Goal: Communication & Community: Share content

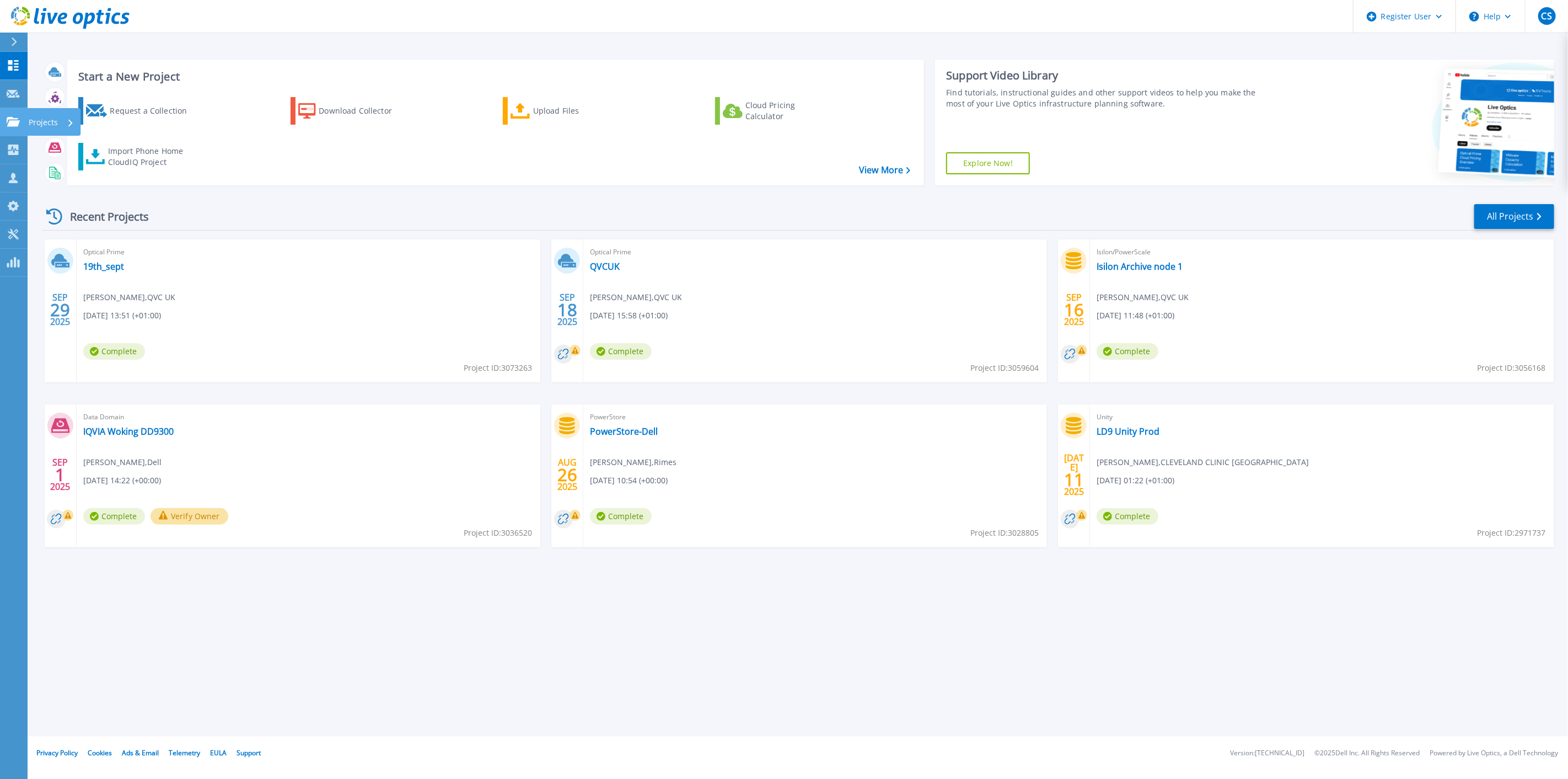
click at [9, 119] on icon at bounding box center [13, 121] width 14 height 10
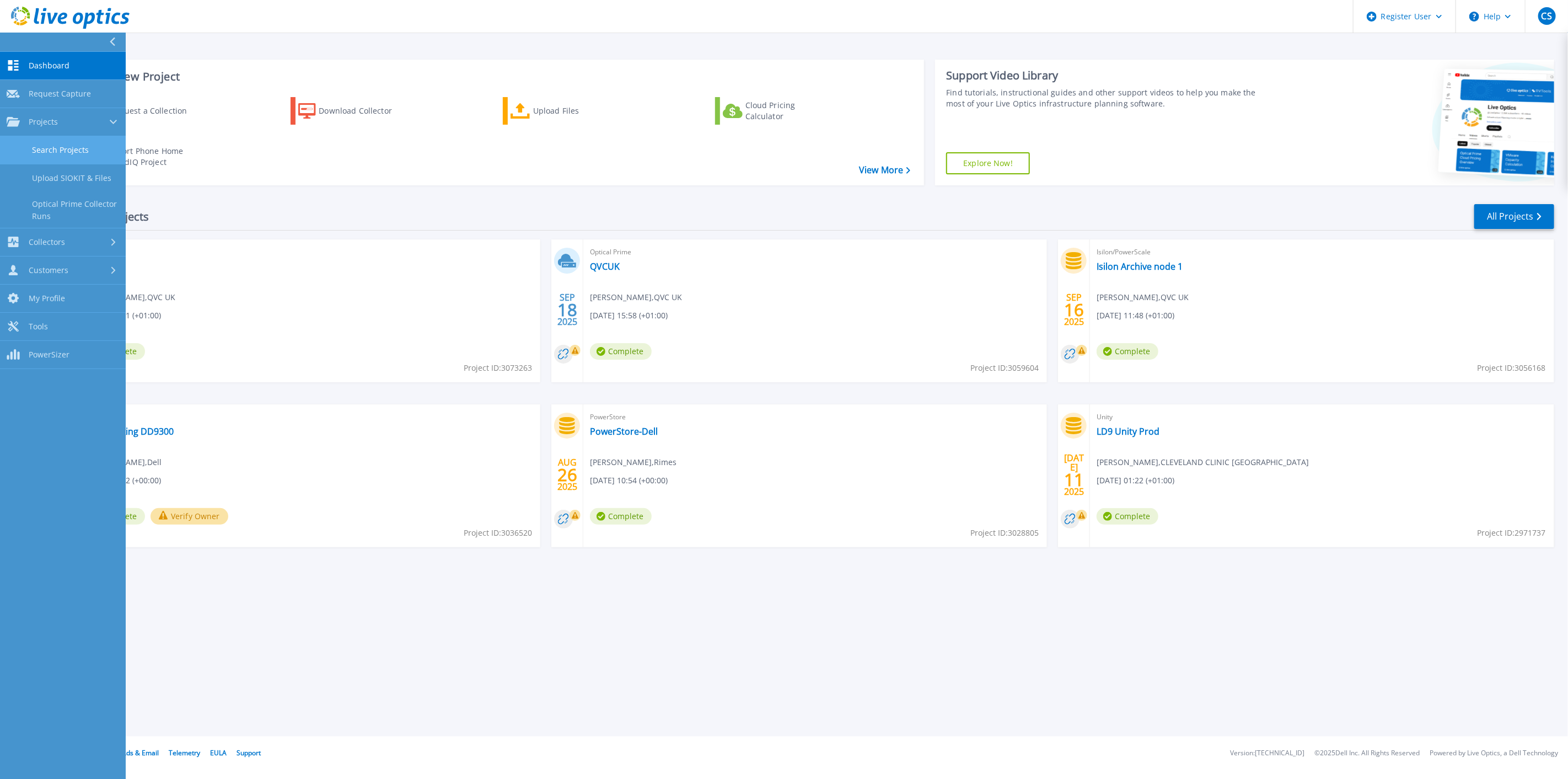
click at [63, 148] on link "Search Projects" at bounding box center [63, 150] width 126 height 28
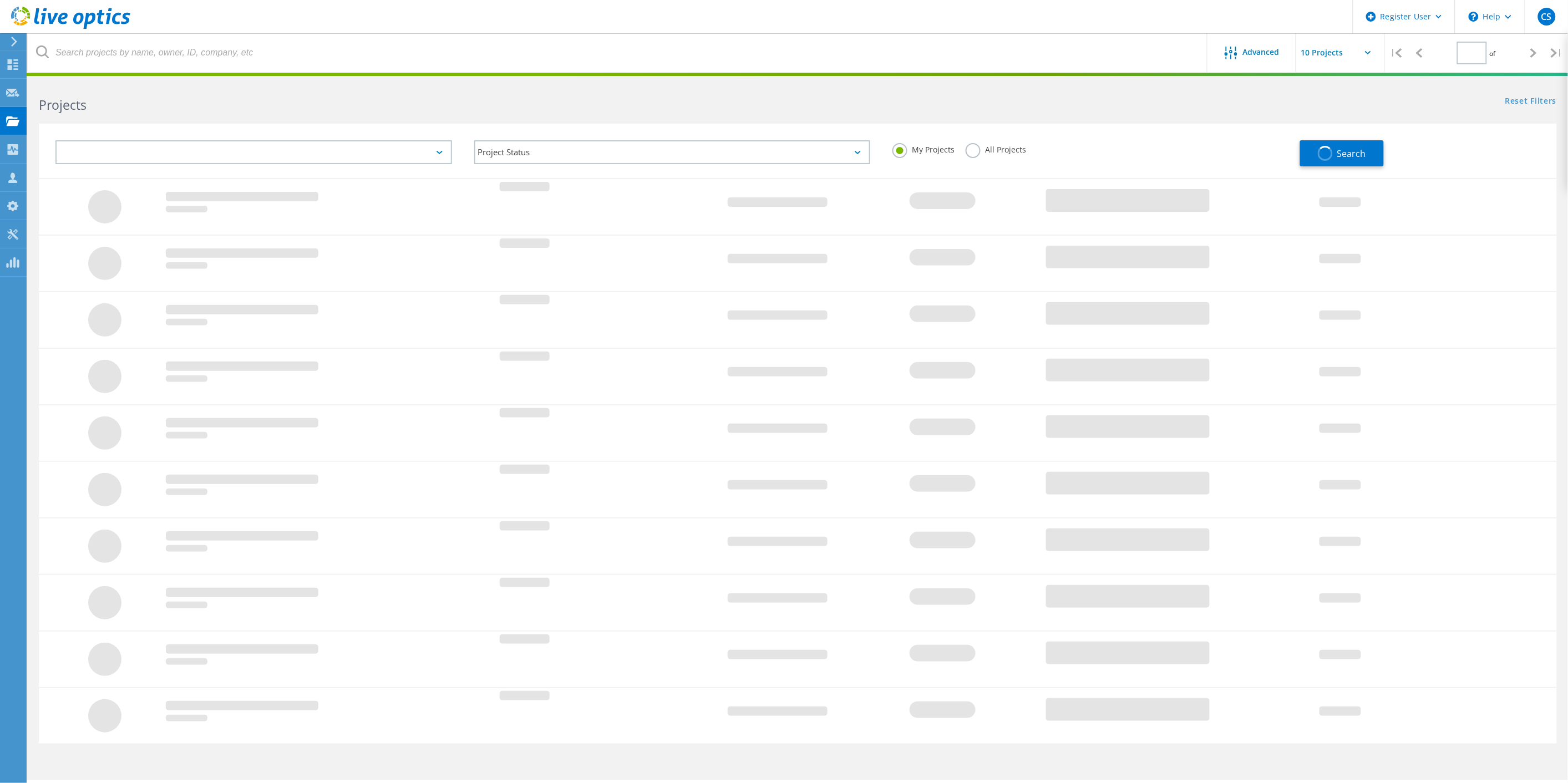
type input "1"
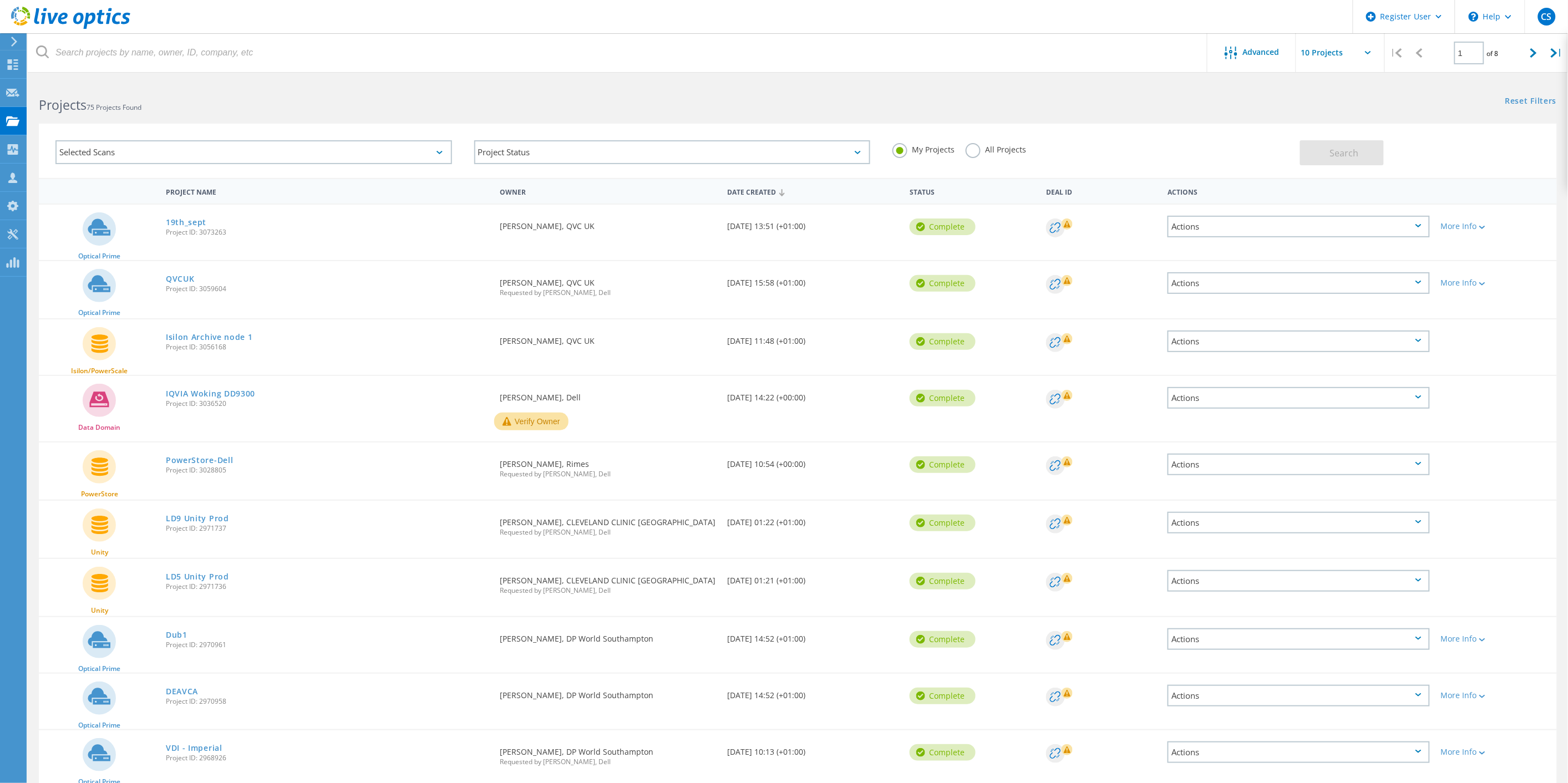
click at [195, 103] on h2 "Projects 75 Projects Found" at bounding box center [413, 105] width 748 height 18
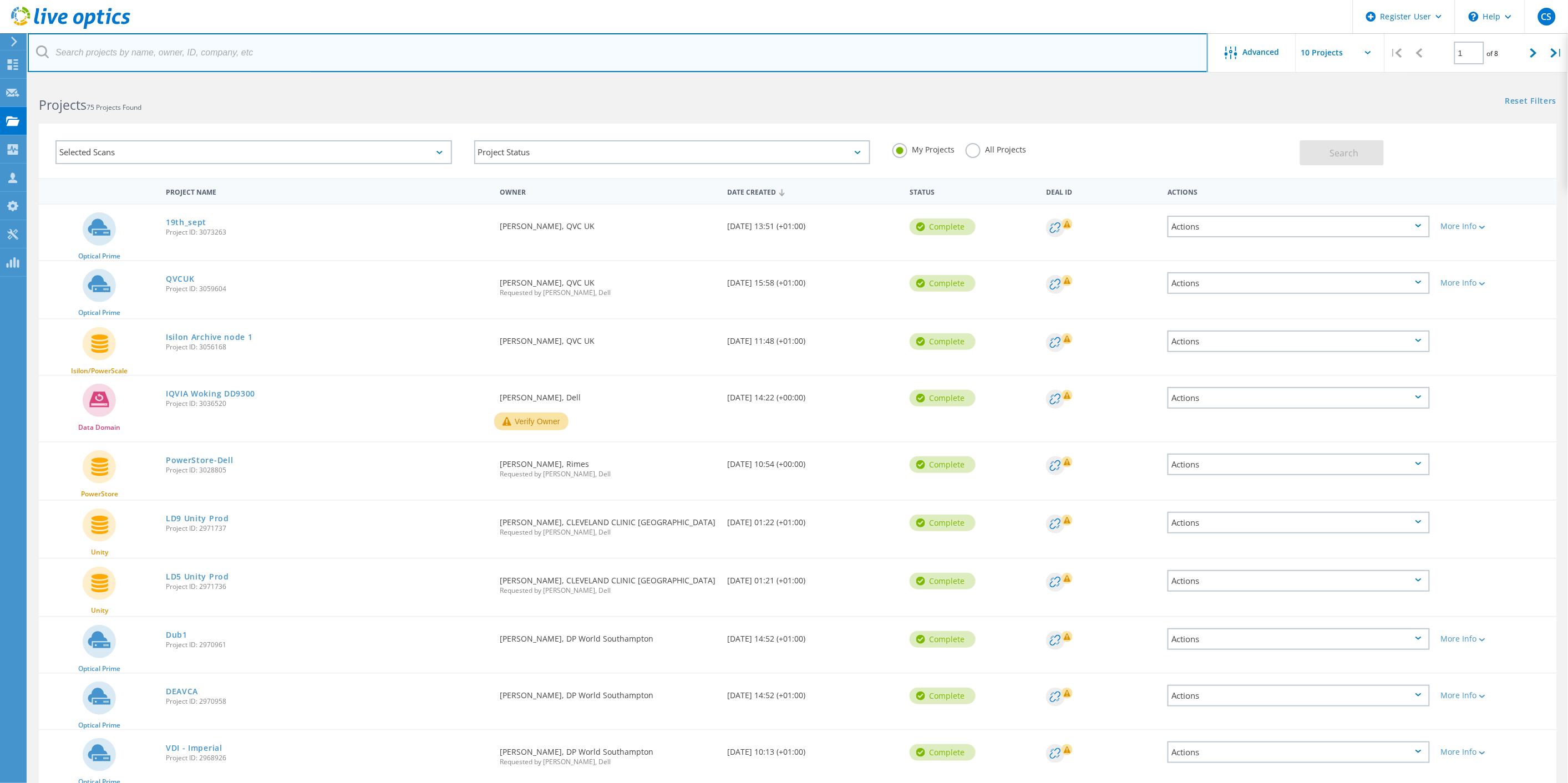
click at [208, 62] on input "text" at bounding box center [618, 53] width 1181 height 39
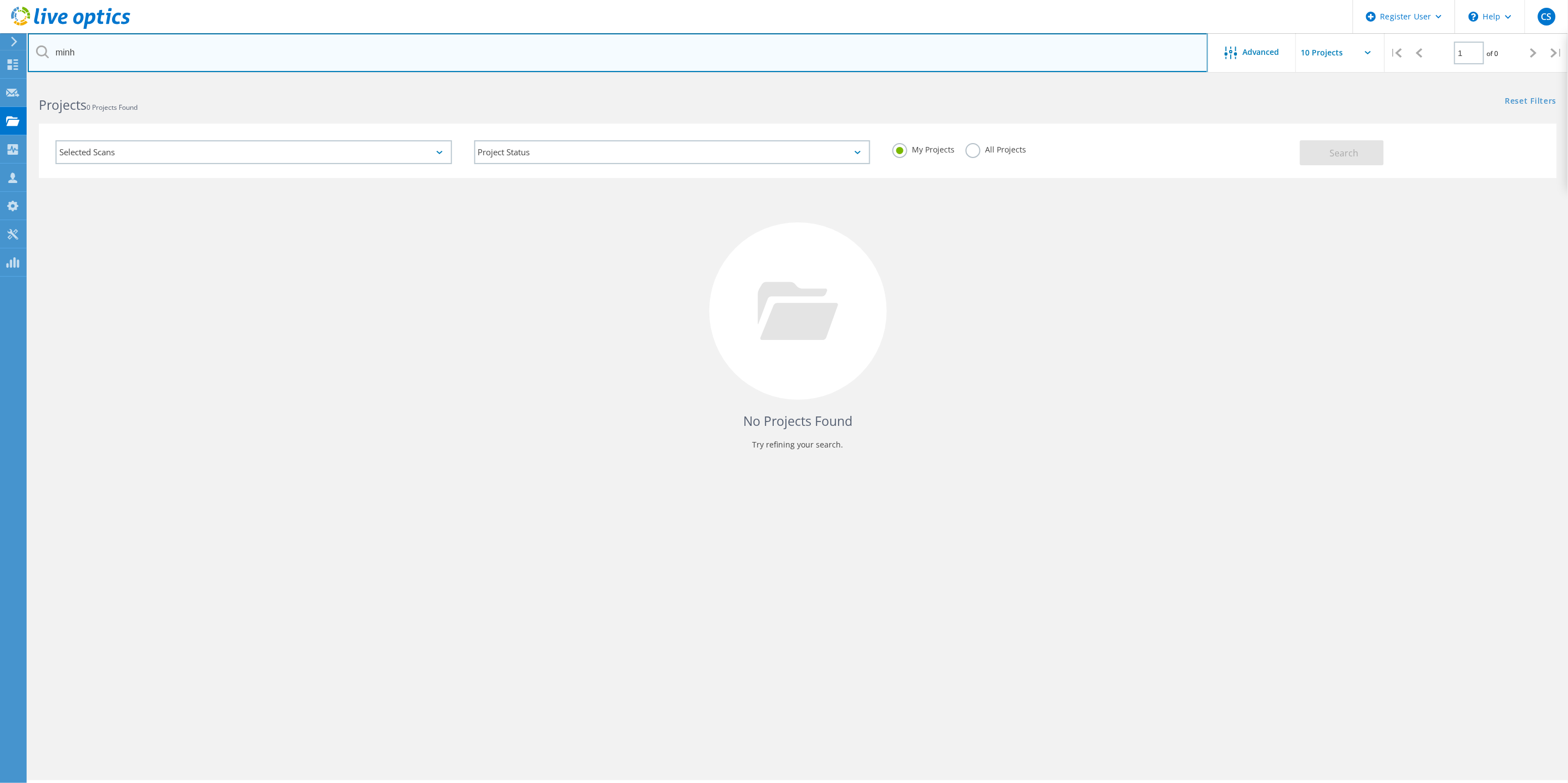
drag, startPoint x: 208, startPoint y: 60, endPoint x: 0, endPoint y: 45, distance: 208.5
click at [0, 80] on div "Register User \n Help Explore Helpful Articles Contact Support CS Dell User [PE…" at bounding box center [784, 447] width 1568 height 733
type input "m"
type input "cleveland"
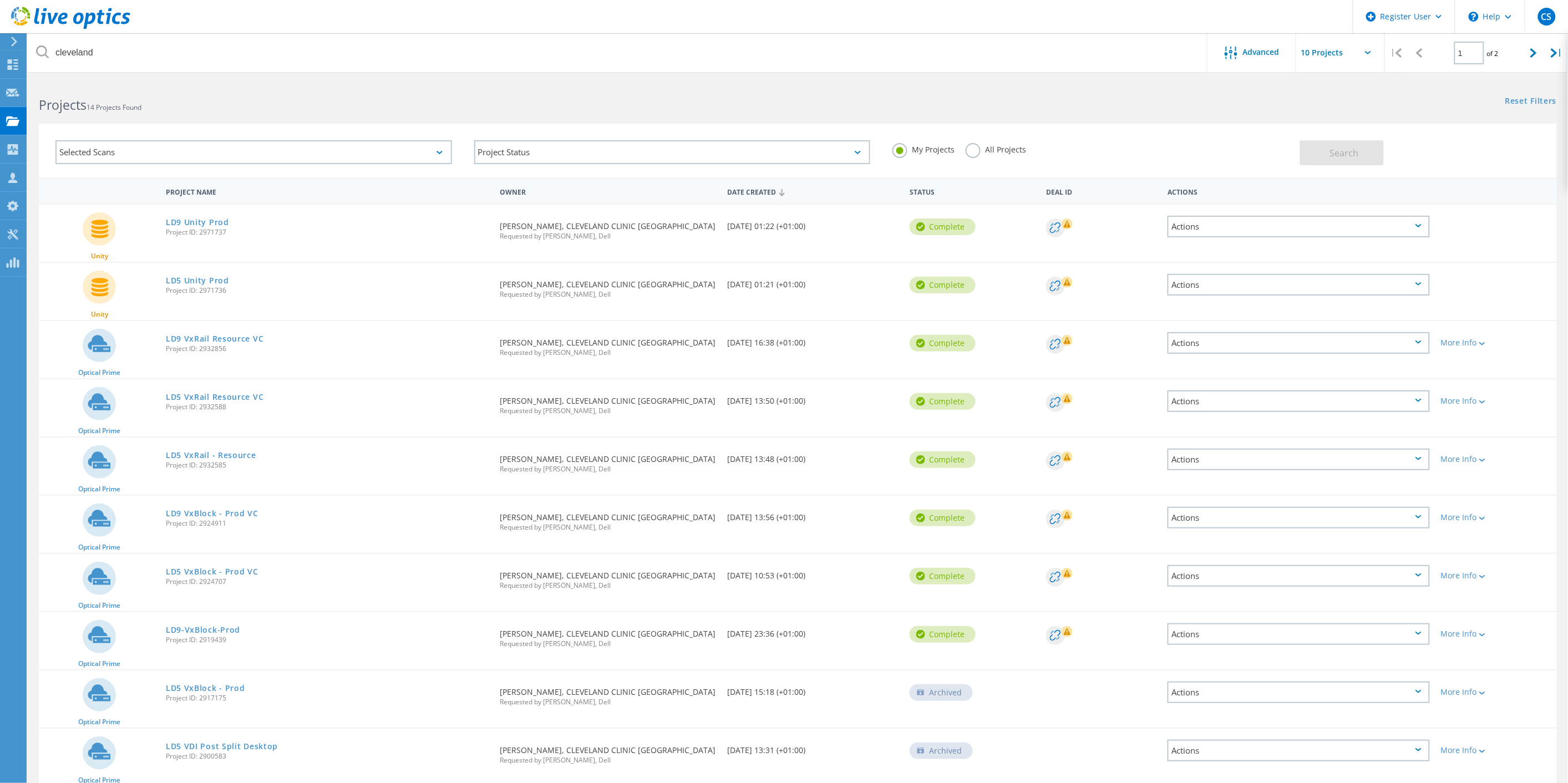
click at [1207, 511] on div "Actions" at bounding box center [1299, 517] width 262 height 21
click at [1207, 524] on div "Share" at bounding box center [1299, 526] width 260 height 17
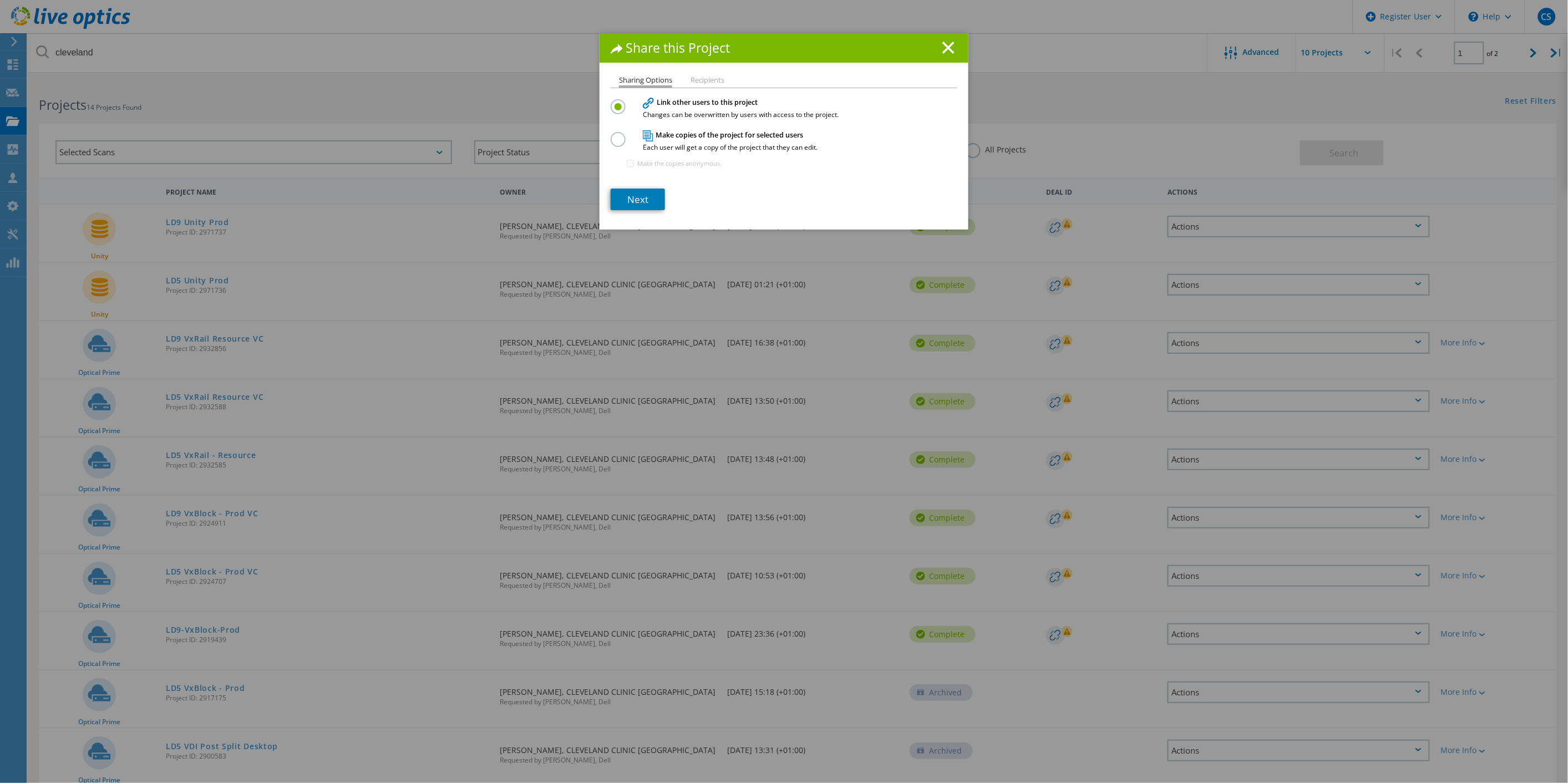
click at [698, 78] on li "Recipients" at bounding box center [707, 81] width 34 height 9
click at [612, 135] on label at bounding box center [620, 133] width 19 height 3
click at [0, 0] on input "radio" at bounding box center [0, 0] width 0 height 0
click at [637, 206] on link "Next" at bounding box center [638, 199] width 55 height 21
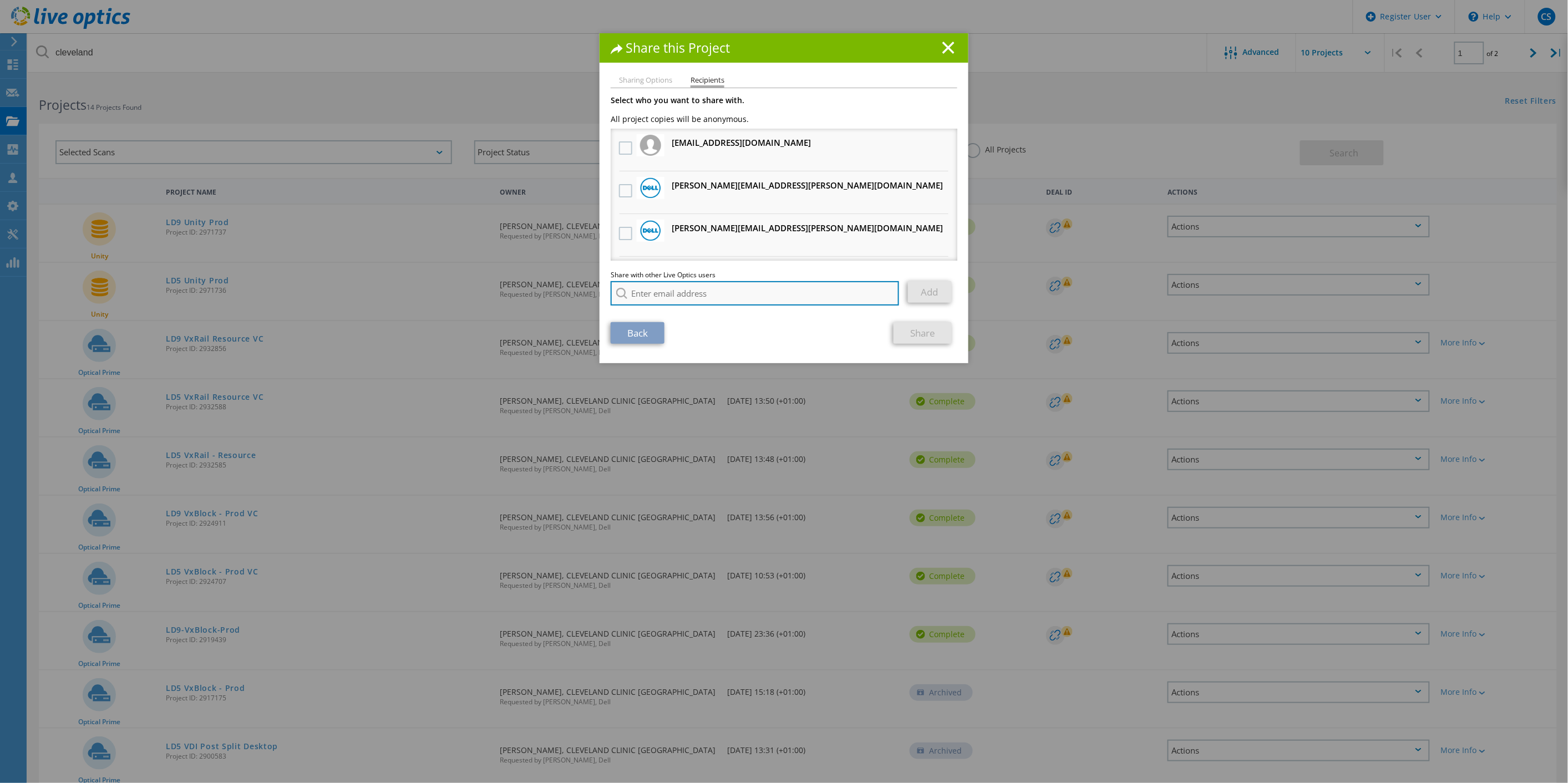
click at [697, 289] on input "search" at bounding box center [755, 293] width 288 height 25
click at [733, 285] on input "search" at bounding box center [755, 293] width 288 height 25
paste input "[EMAIL_ADDRESS][DOMAIN_NAME]"
click at [916, 289] on link "Add" at bounding box center [930, 291] width 44 height 21
click at [751, 296] on input "[EMAIL_ADDRESS][DOMAIN_NAME]" at bounding box center [755, 293] width 288 height 25
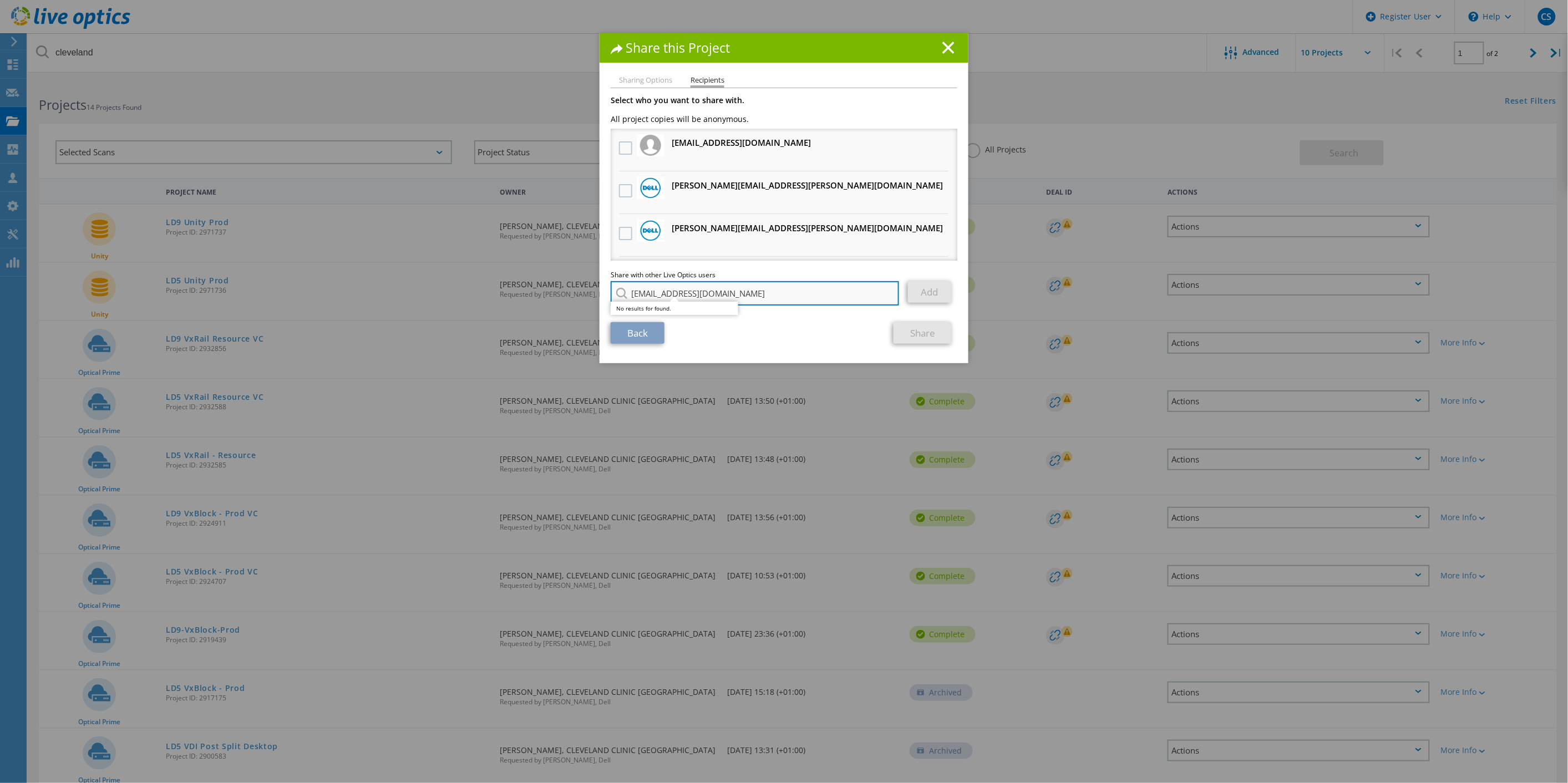
drag, startPoint x: 751, startPoint y: 296, endPoint x: 624, endPoint y: 291, distance: 127.1
click at [624, 291] on input "[EMAIL_ADDRESS][DOMAIN_NAME]" at bounding box center [755, 293] width 288 height 25
type input "m"
click at [662, 319] on li "[PERSON_NAME][EMAIL_ADDRESS][DOMAIN_NAME]" at bounding box center [704, 322] width 187 height 14
type input "[PERSON_NAME][EMAIL_ADDRESS][DOMAIN_NAME]"
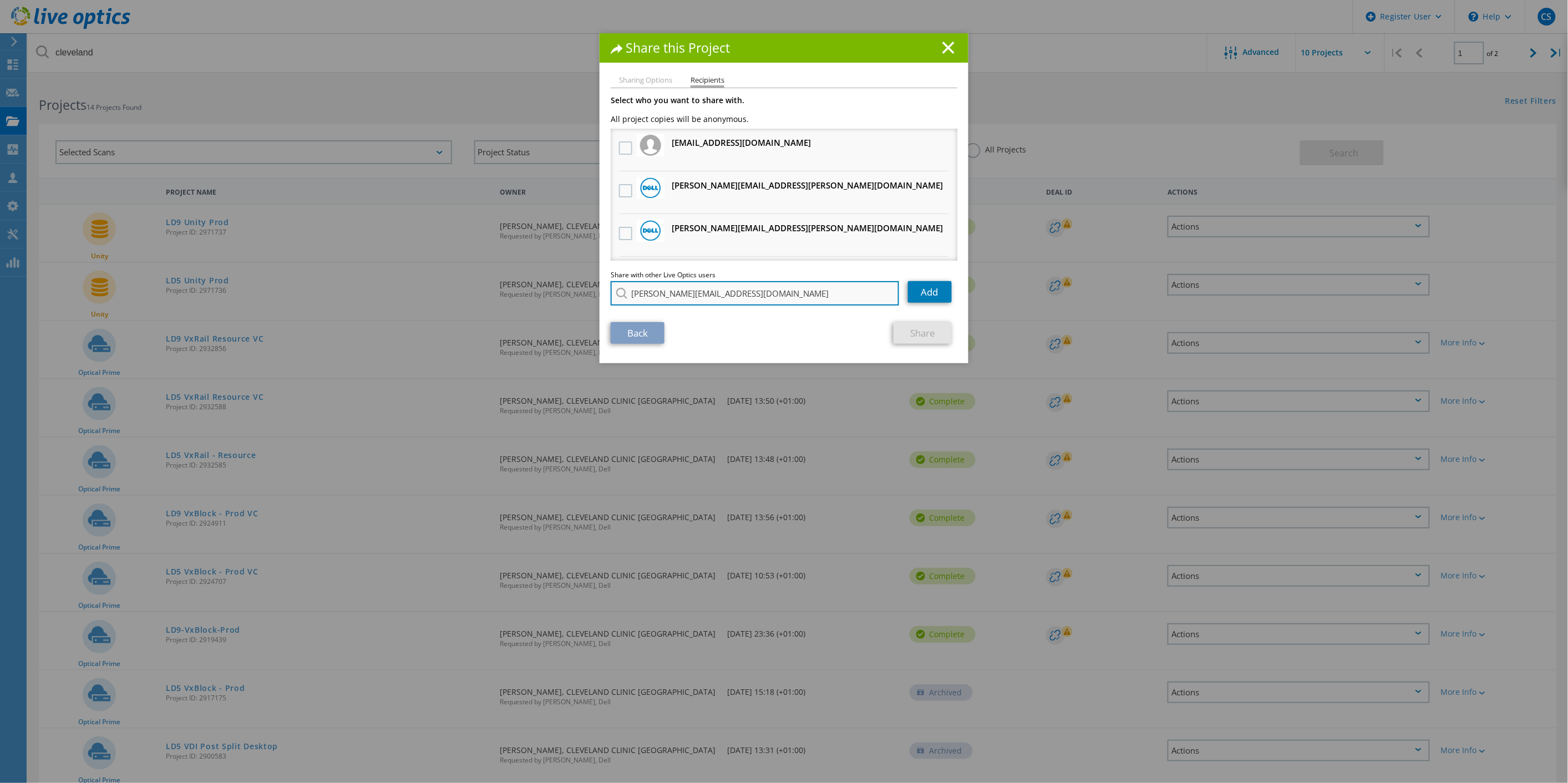
click at [791, 285] on input "[PERSON_NAME][EMAIL_ADDRESS][DOMAIN_NAME]" at bounding box center [755, 293] width 288 height 25
click at [911, 296] on link "Add" at bounding box center [930, 291] width 44 height 21
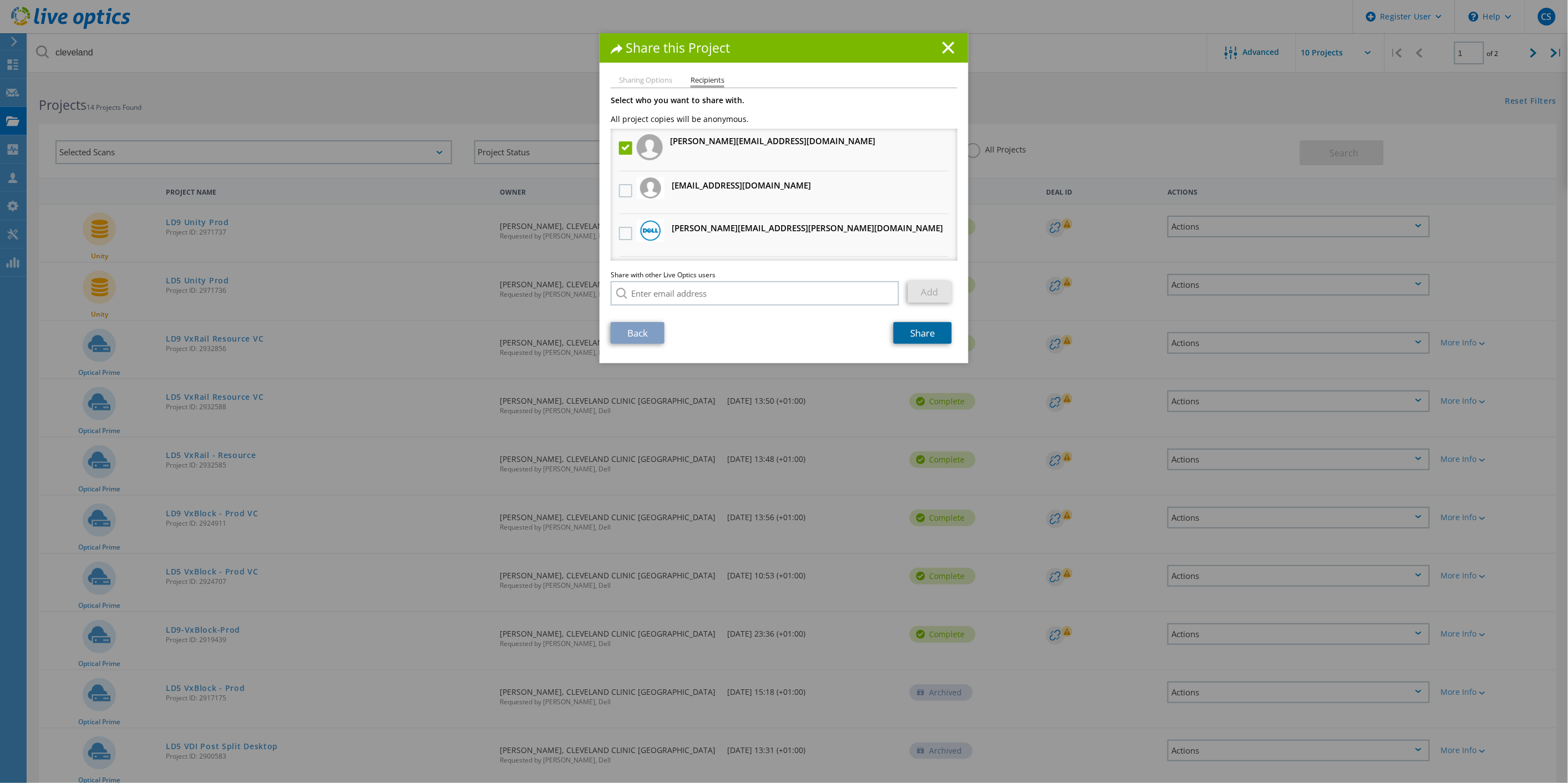
click at [934, 330] on link "Share" at bounding box center [923, 333] width 58 height 21
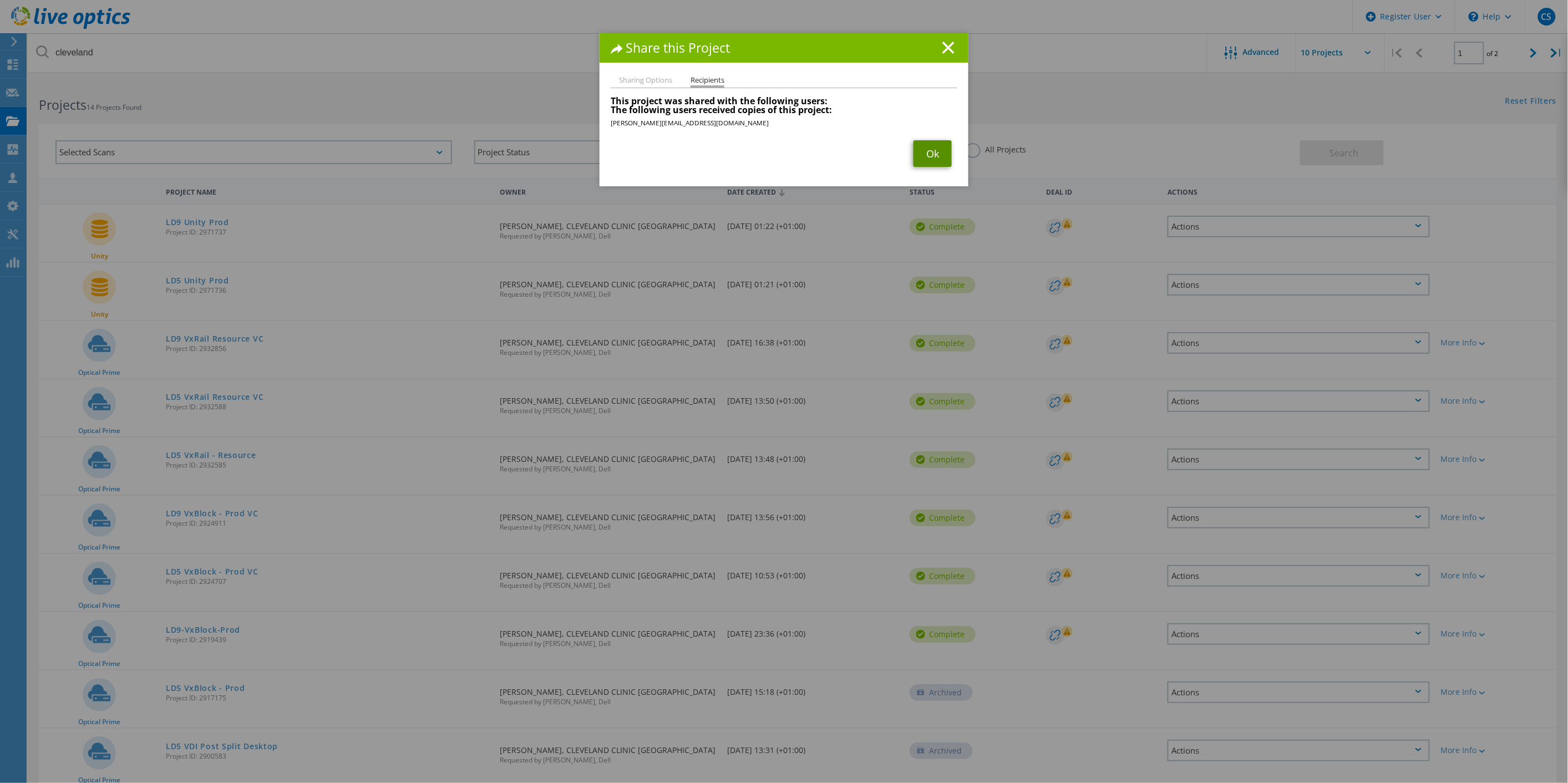
click at [918, 155] on link "Ok" at bounding box center [933, 153] width 38 height 27
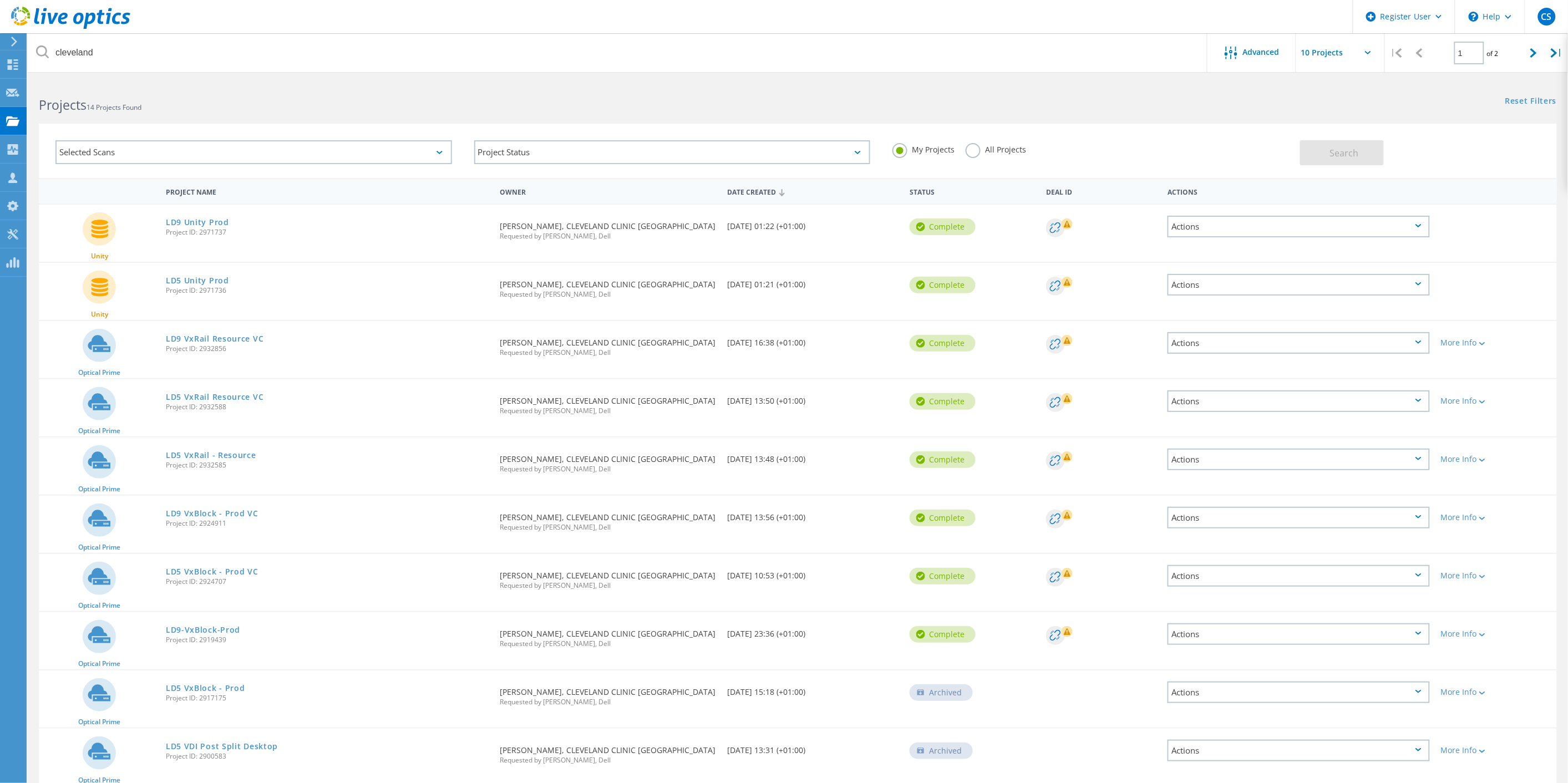
click at [1225, 565] on div "Actions" at bounding box center [1299, 575] width 262 height 21
click at [1229, 581] on div "Share" at bounding box center [1299, 584] width 260 height 17
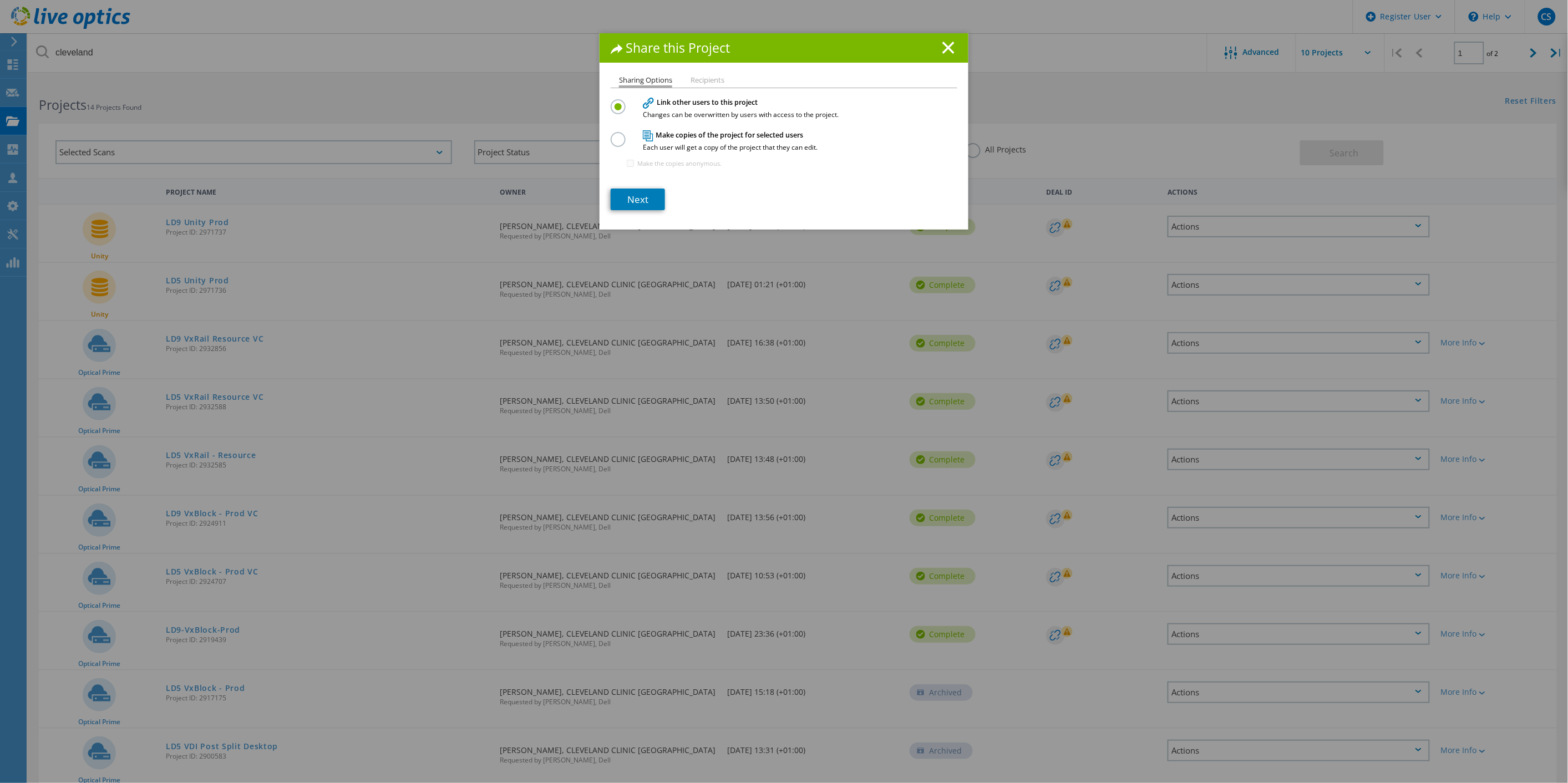
click at [614, 135] on label at bounding box center [620, 133] width 19 height 3
click at [0, 0] on input "radio" at bounding box center [0, 0] width 0 height 0
click at [643, 206] on link "Next" at bounding box center [638, 199] width 55 height 21
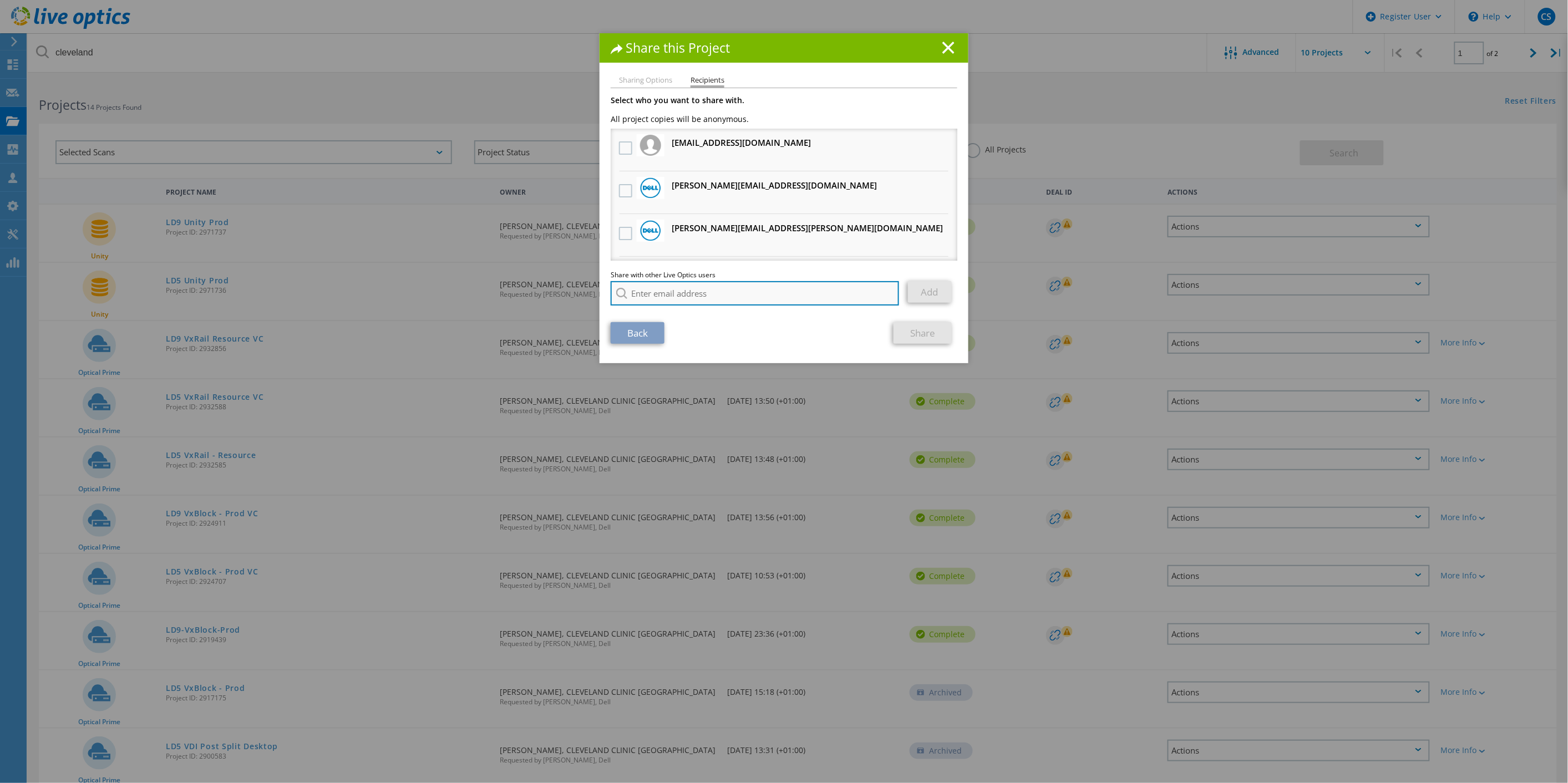
click at [667, 291] on input "search" at bounding box center [755, 293] width 288 height 25
click at [659, 317] on li "[PERSON_NAME][EMAIL_ADDRESS][DOMAIN_NAME]" at bounding box center [704, 322] width 187 height 14
type input "[PERSON_NAME][EMAIL_ADDRESS][DOMAIN_NAME]"
click at [922, 291] on link "Add" at bounding box center [930, 291] width 44 height 21
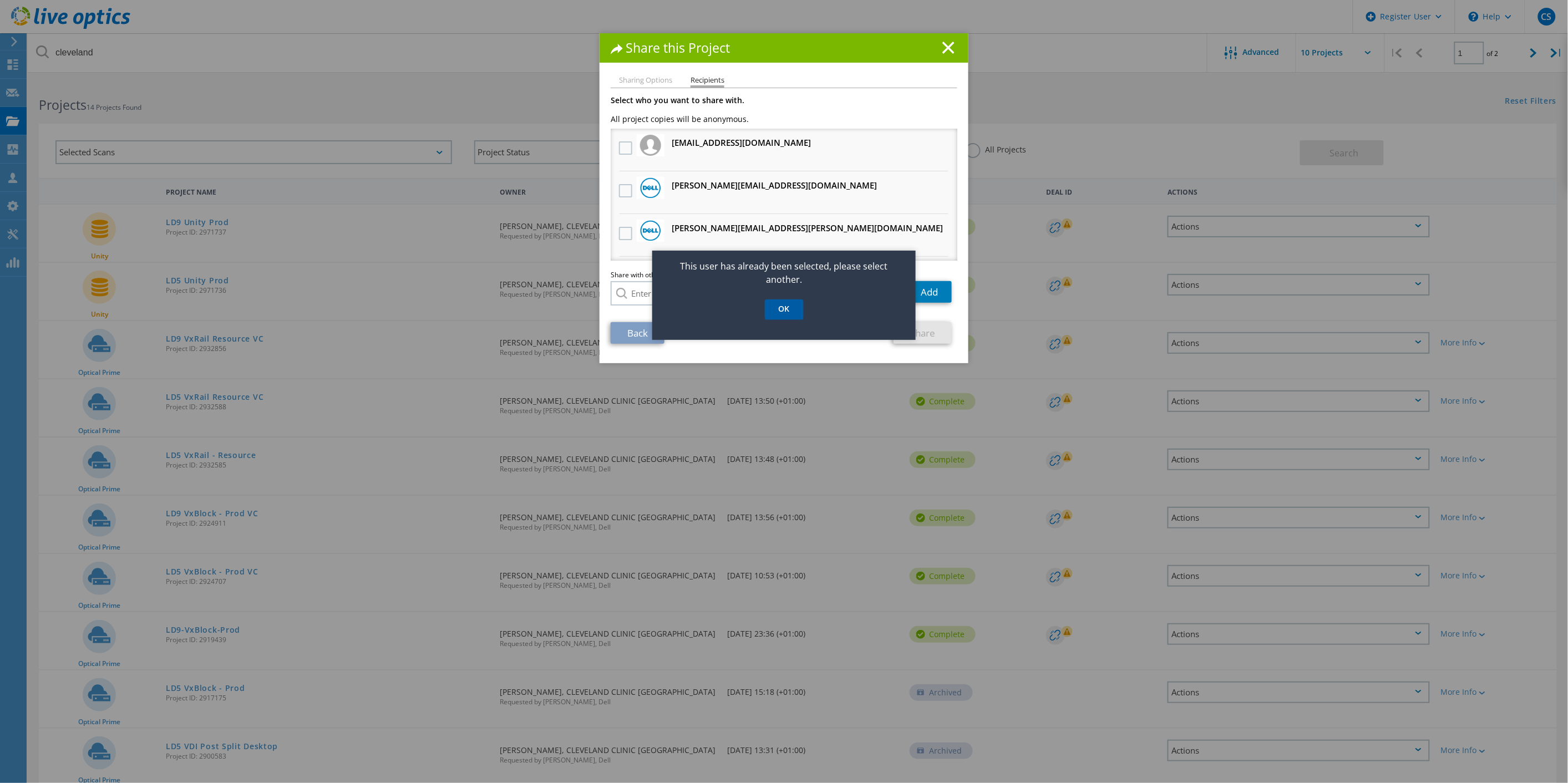
click at [786, 311] on link "OK" at bounding box center [785, 310] width 39 height 21
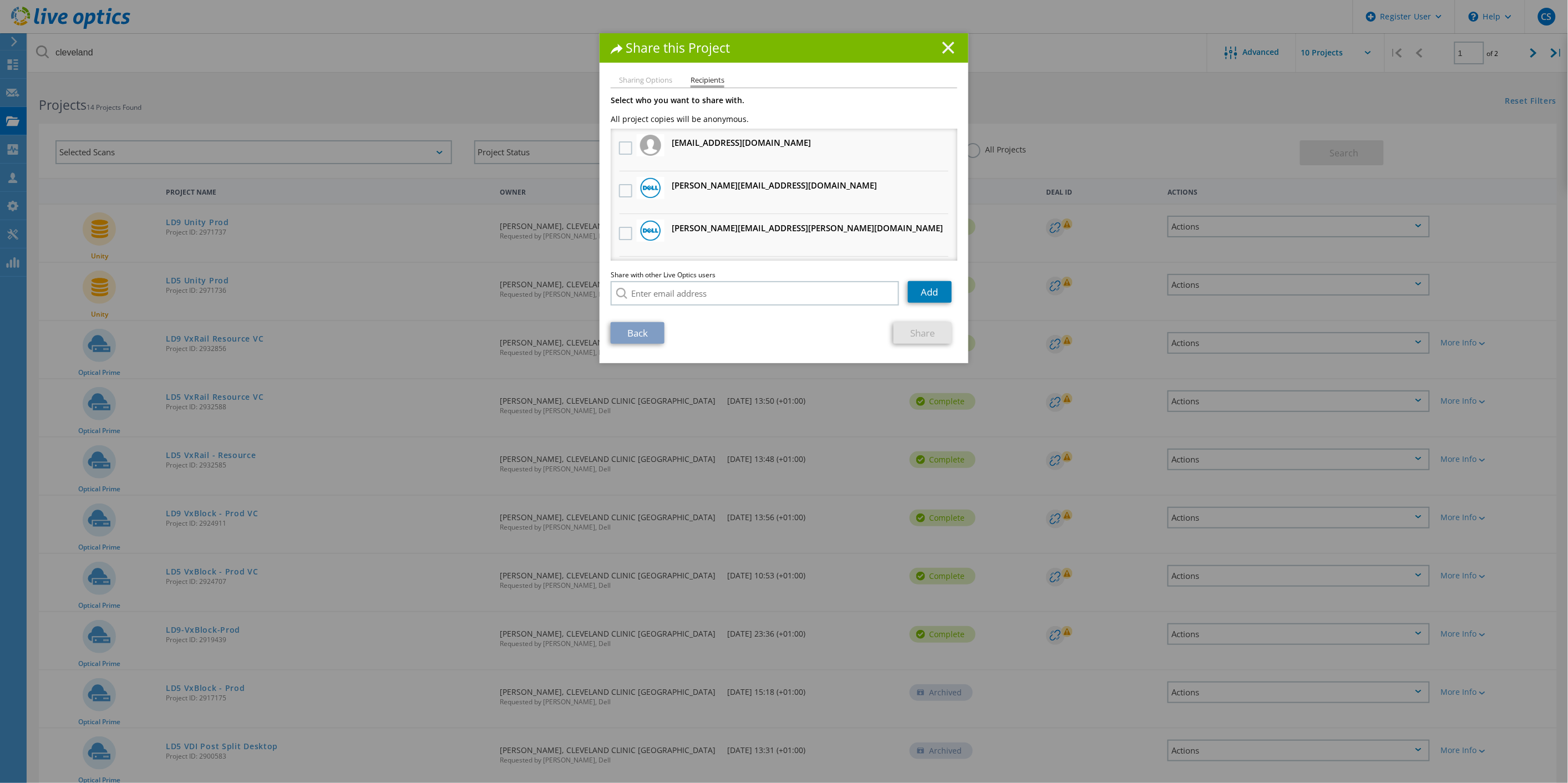
click at [949, 45] on icon at bounding box center [948, 47] width 12 height 12
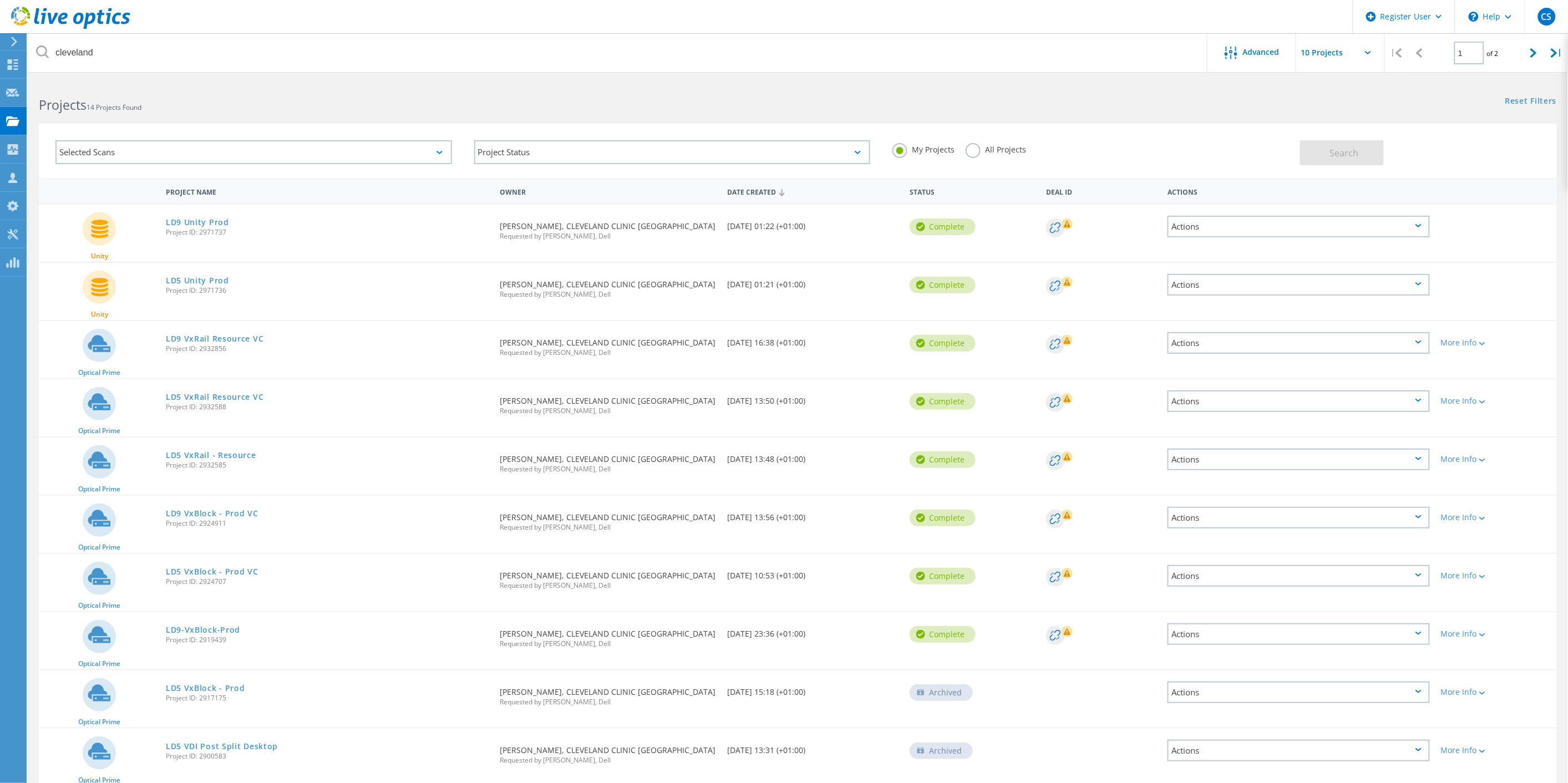
click at [1289, 514] on div "Actions" at bounding box center [1299, 517] width 262 height 21
click at [1199, 524] on div "Share" at bounding box center [1299, 526] width 260 height 17
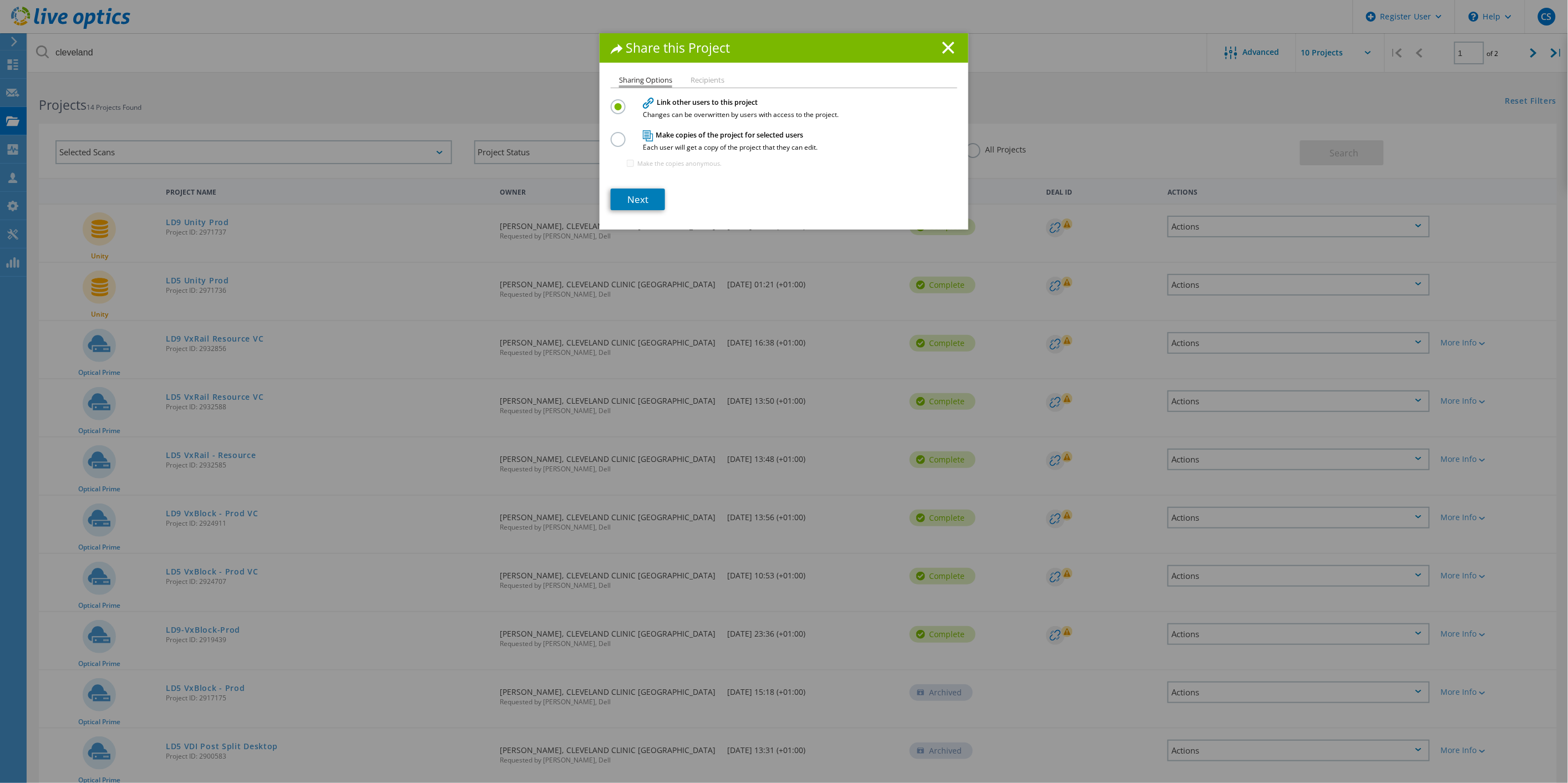
click at [622, 136] on div at bounding box center [620, 136] width 19 height 9
click at [613, 135] on label at bounding box center [620, 133] width 19 height 3
click at [0, 0] on input "radio" at bounding box center [0, 0] width 0 height 0
click at [646, 194] on link "Next" at bounding box center [638, 199] width 55 height 21
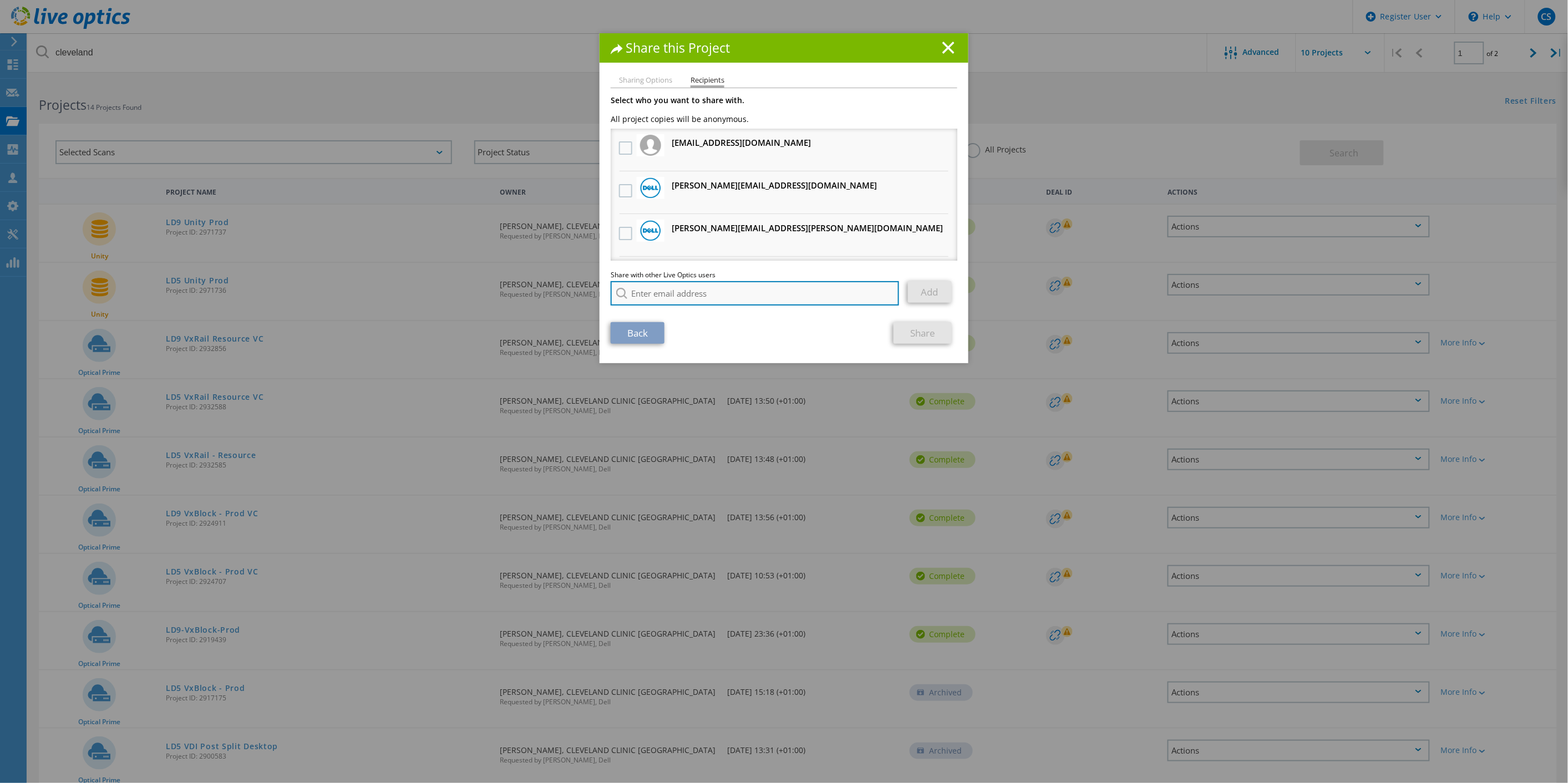
click at [706, 288] on input "search" at bounding box center [755, 293] width 288 height 25
click at [686, 317] on li "[PERSON_NAME][EMAIL_ADDRESS][DOMAIN_NAME]" at bounding box center [704, 322] width 187 height 14
type input "[PERSON_NAME][EMAIL_ADDRESS][DOMAIN_NAME]"
click at [924, 288] on link "Add" at bounding box center [930, 291] width 44 height 21
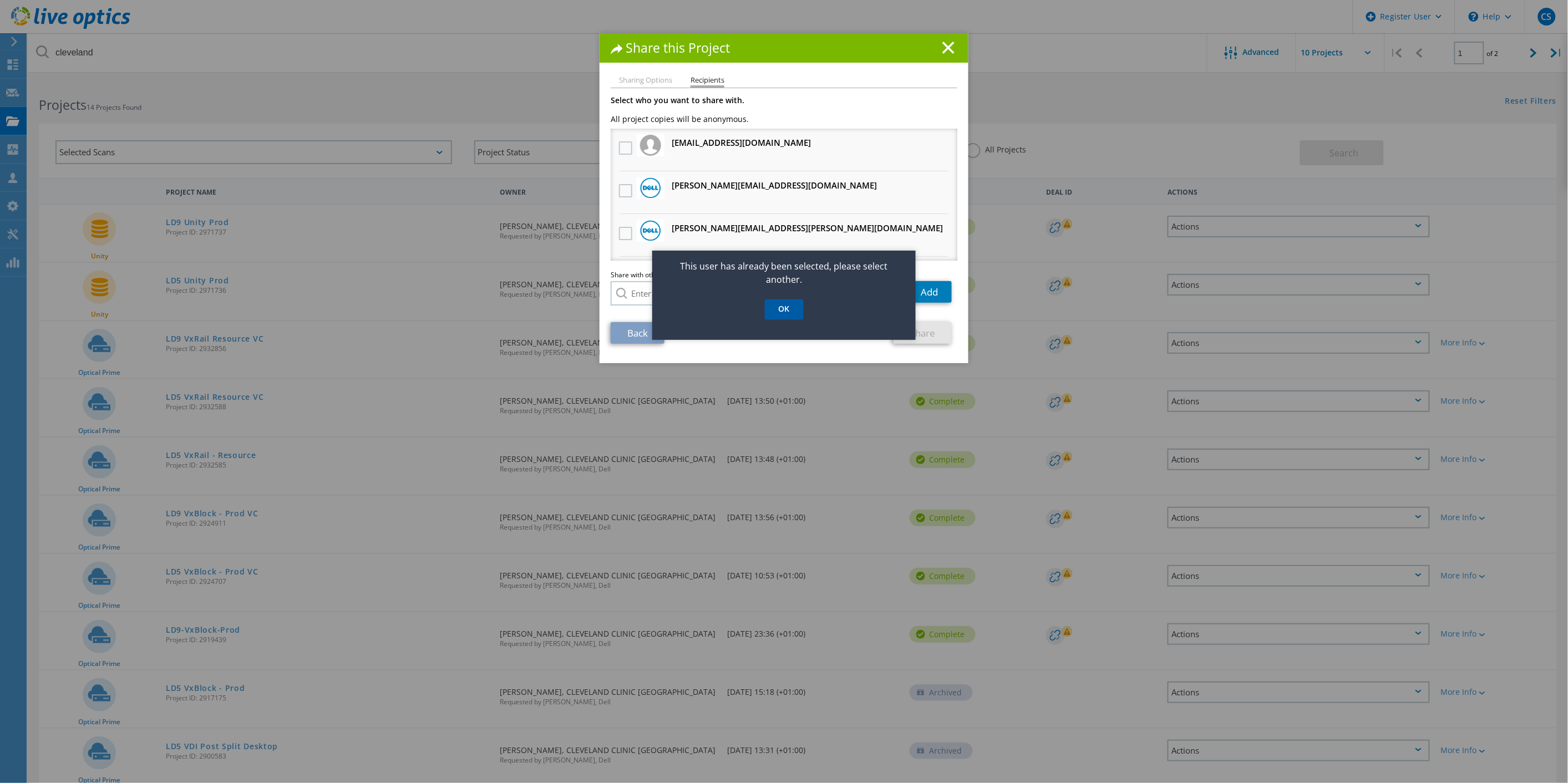
click at [790, 316] on link "OK" at bounding box center [785, 310] width 39 height 21
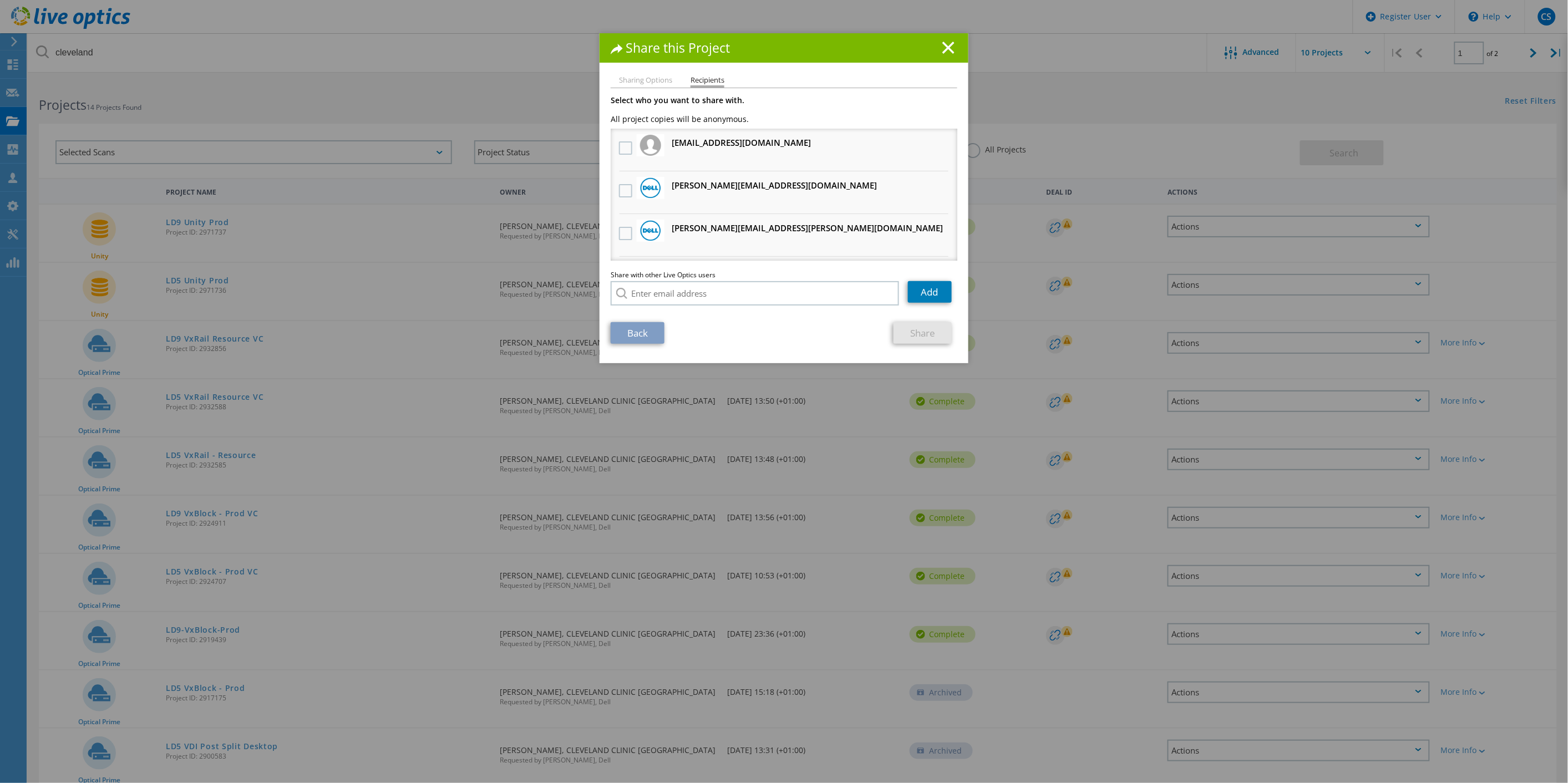
click at [935, 38] on div "Share this Project" at bounding box center [784, 47] width 369 height 29
click at [942, 49] on icon at bounding box center [948, 47] width 12 height 12
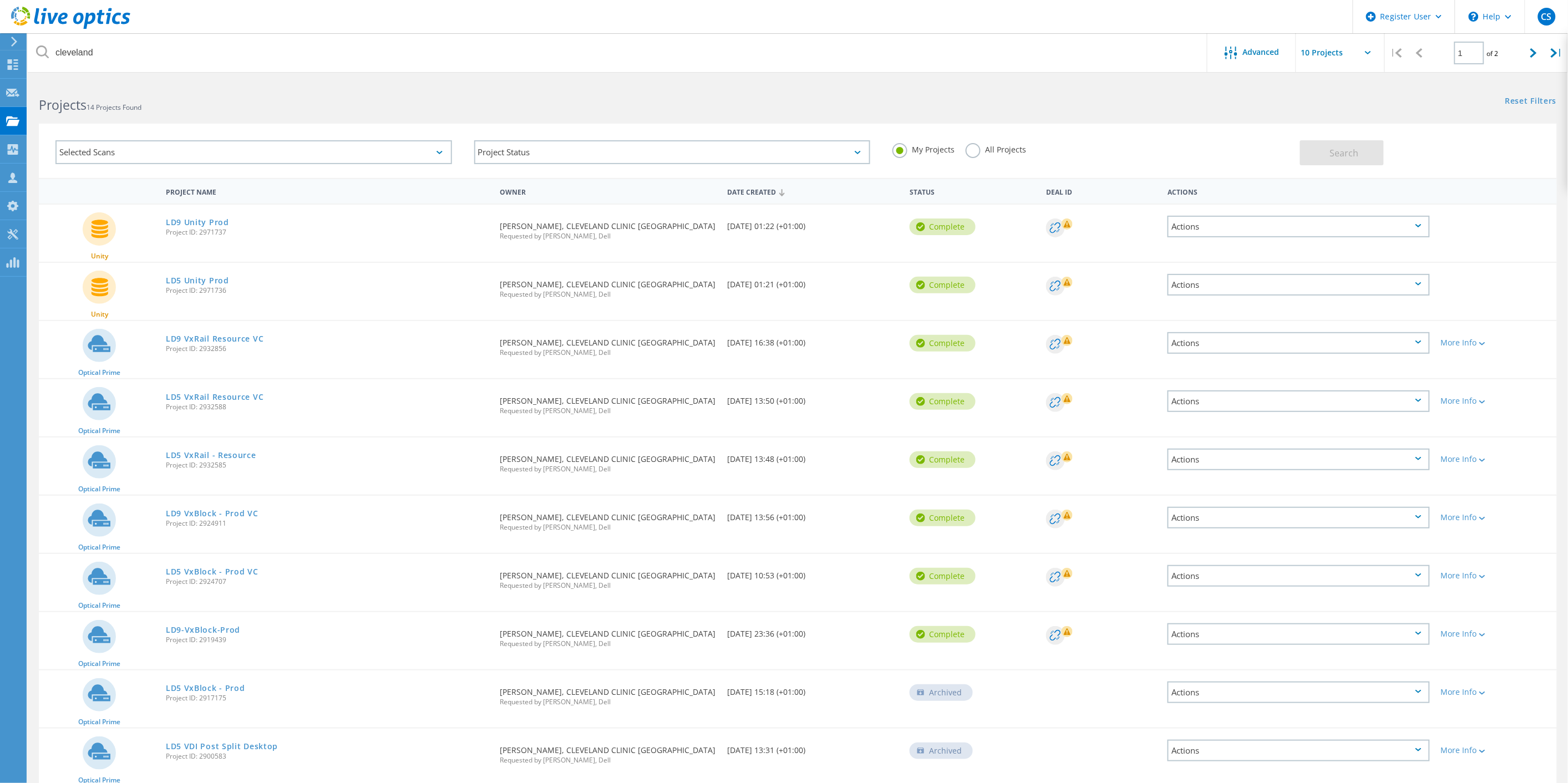
click at [1300, 571] on div "Actions" at bounding box center [1299, 575] width 262 height 21
click at [1238, 576] on div "Share" at bounding box center [1299, 584] width 260 height 17
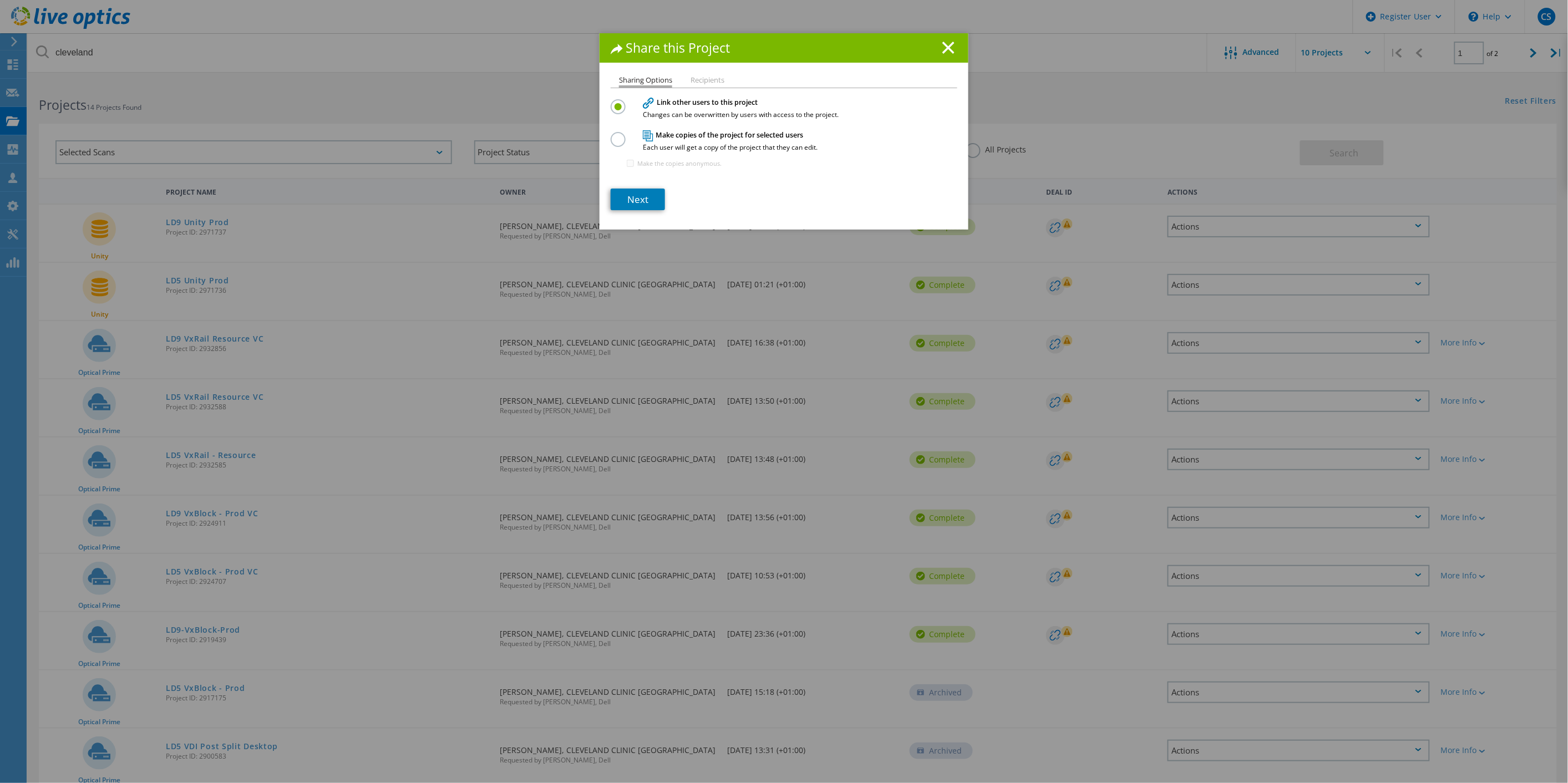
click at [667, 134] on h4 "Make copies of the project for selected users Each user will get a copy of the …" at bounding box center [781, 141] width 277 height 21
click at [620, 128] on div "Link other users to this project Changes can be overwritten by users with acces…" at bounding box center [784, 137] width 347 height 81
click at [617, 135] on label at bounding box center [620, 133] width 19 height 3
click at [0, 0] on input "radio" at bounding box center [0, 0] width 0 height 0
click at [635, 197] on link "Next" at bounding box center [638, 199] width 55 height 21
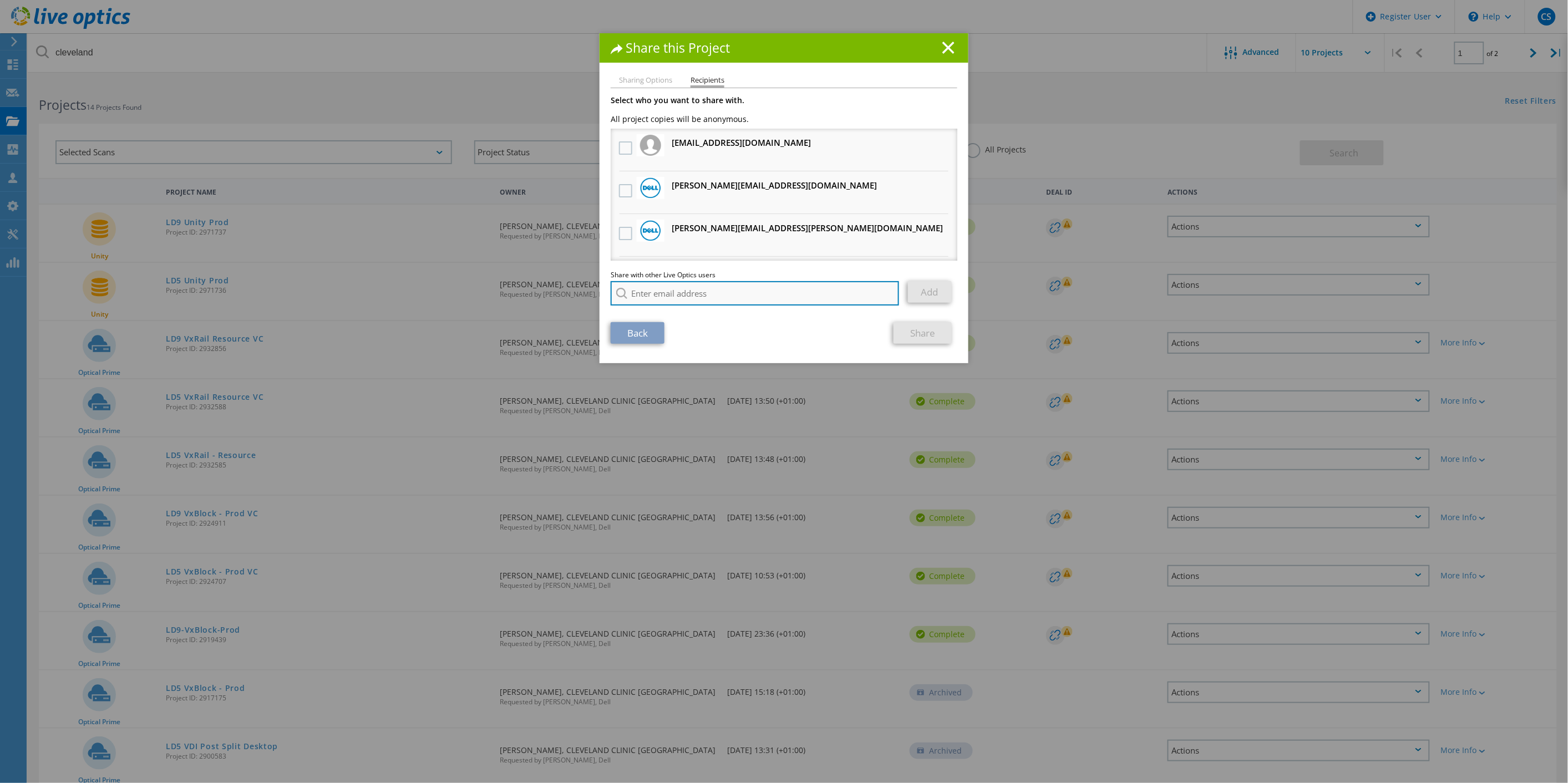
click at [705, 287] on input "search" at bounding box center [755, 293] width 288 height 25
click at [685, 319] on li "[PERSON_NAME][EMAIL_ADDRESS][DOMAIN_NAME]" at bounding box center [704, 322] width 187 height 14
type input "[PERSON_NAME][EMAIL_ADDRESS][DOMAIN_NAME]"
click at [914, 287] on link "Add" at bounding box center [930, 291] width 44 height 21
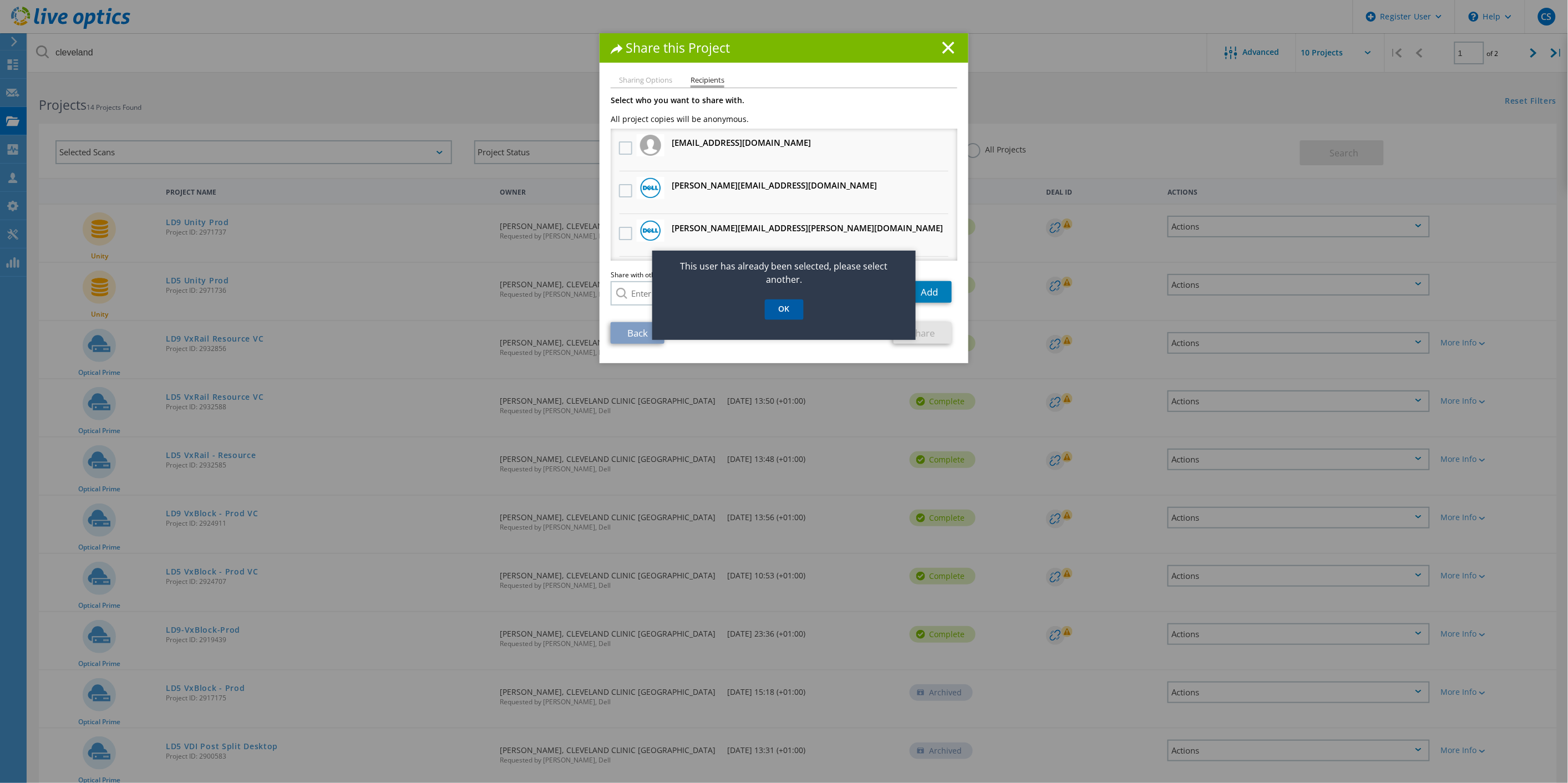
click at [789, 301] on link "OK" at bounding box center [785, 310] width 39 height 21
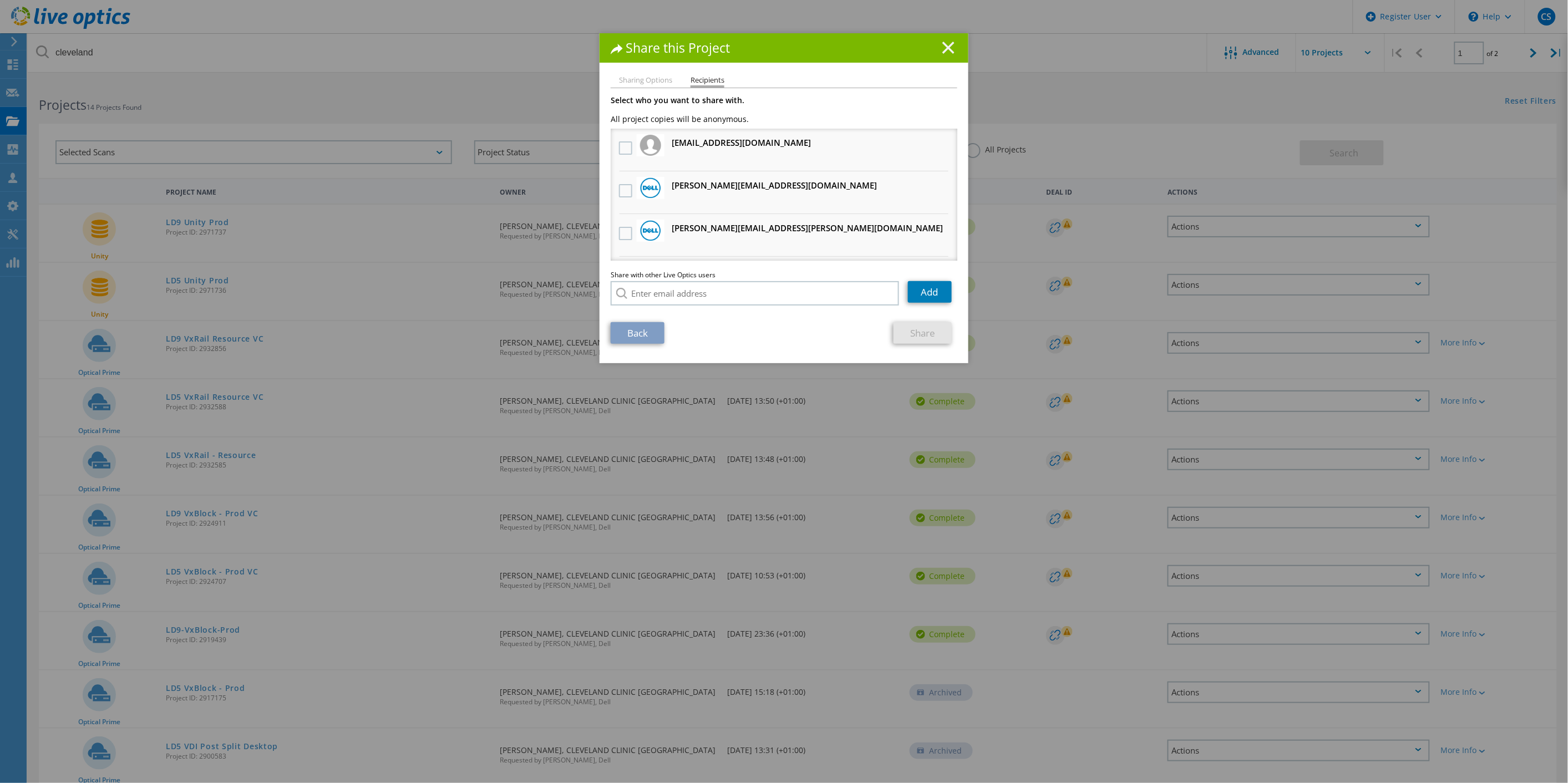
click at [949, 51] on icon at bounding box center [948, 47] width 12 height 12
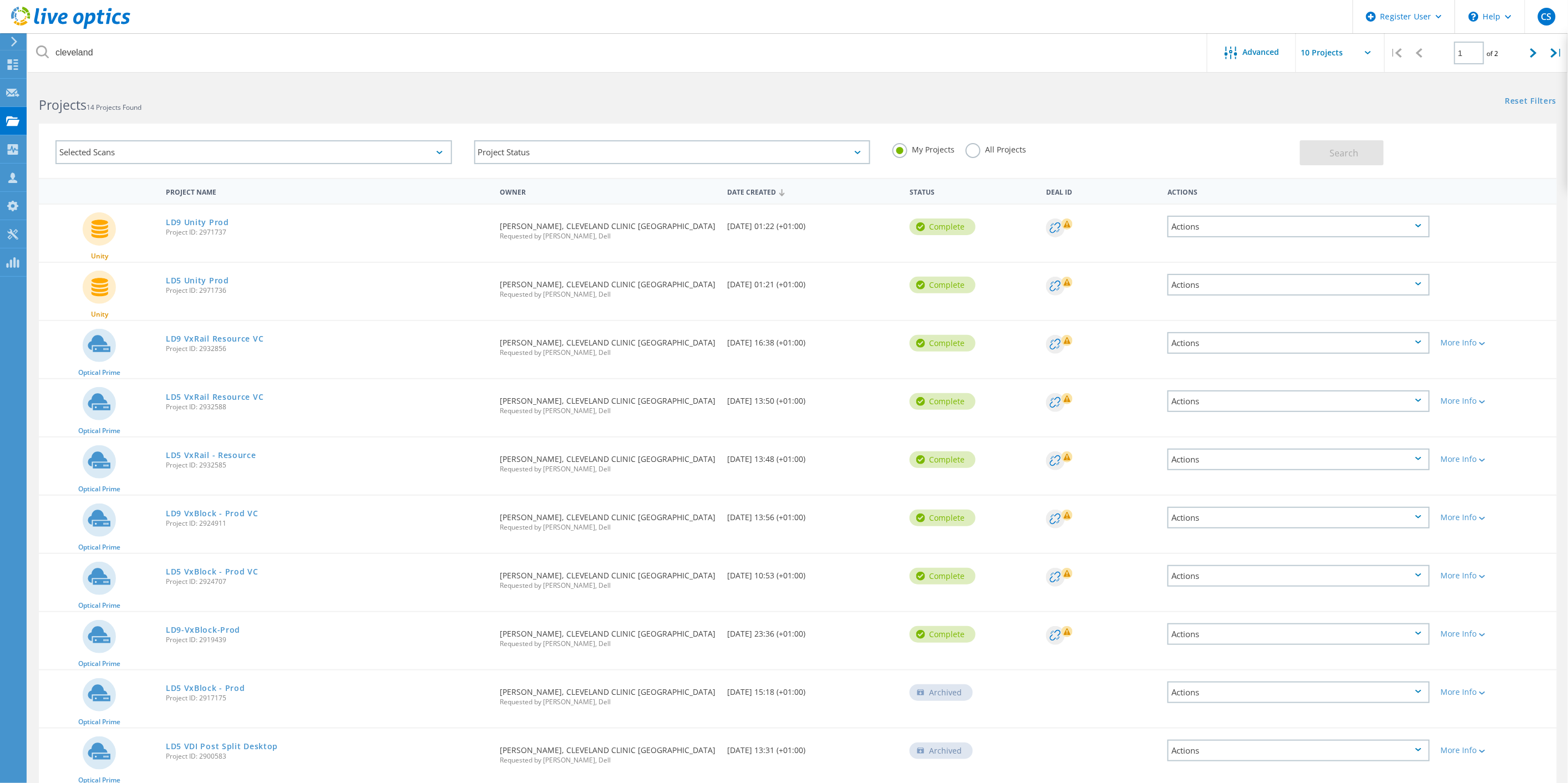
click at [209, 214] on div "LD9 Unity Prod Project ID: 2971737" at bounding box center [327, 225] width 334 height 42
click at [209, 223] on link "LD9 Unity Prod" at bounding box center [197, 223] width 63 height 8
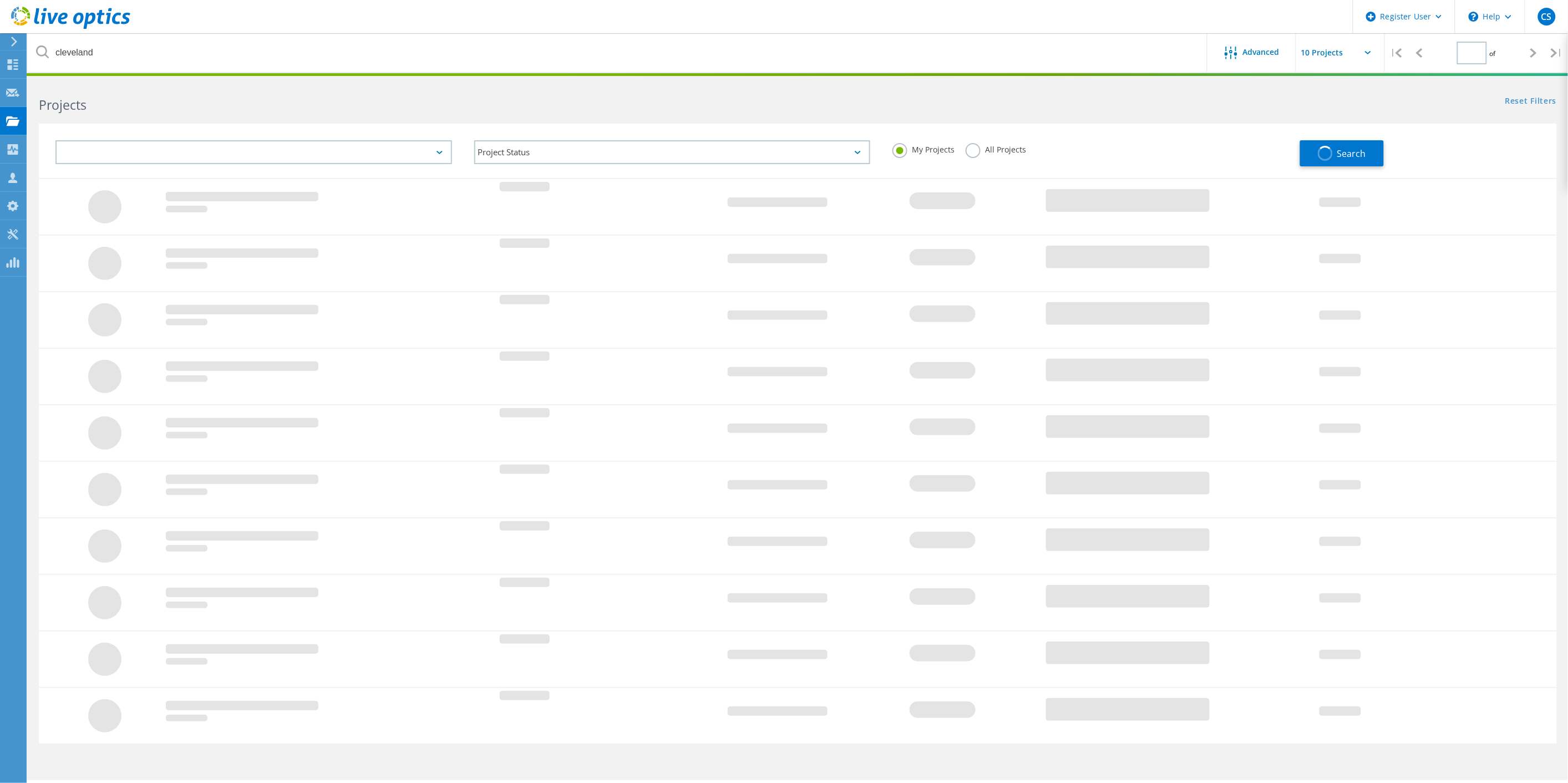
type input "1"
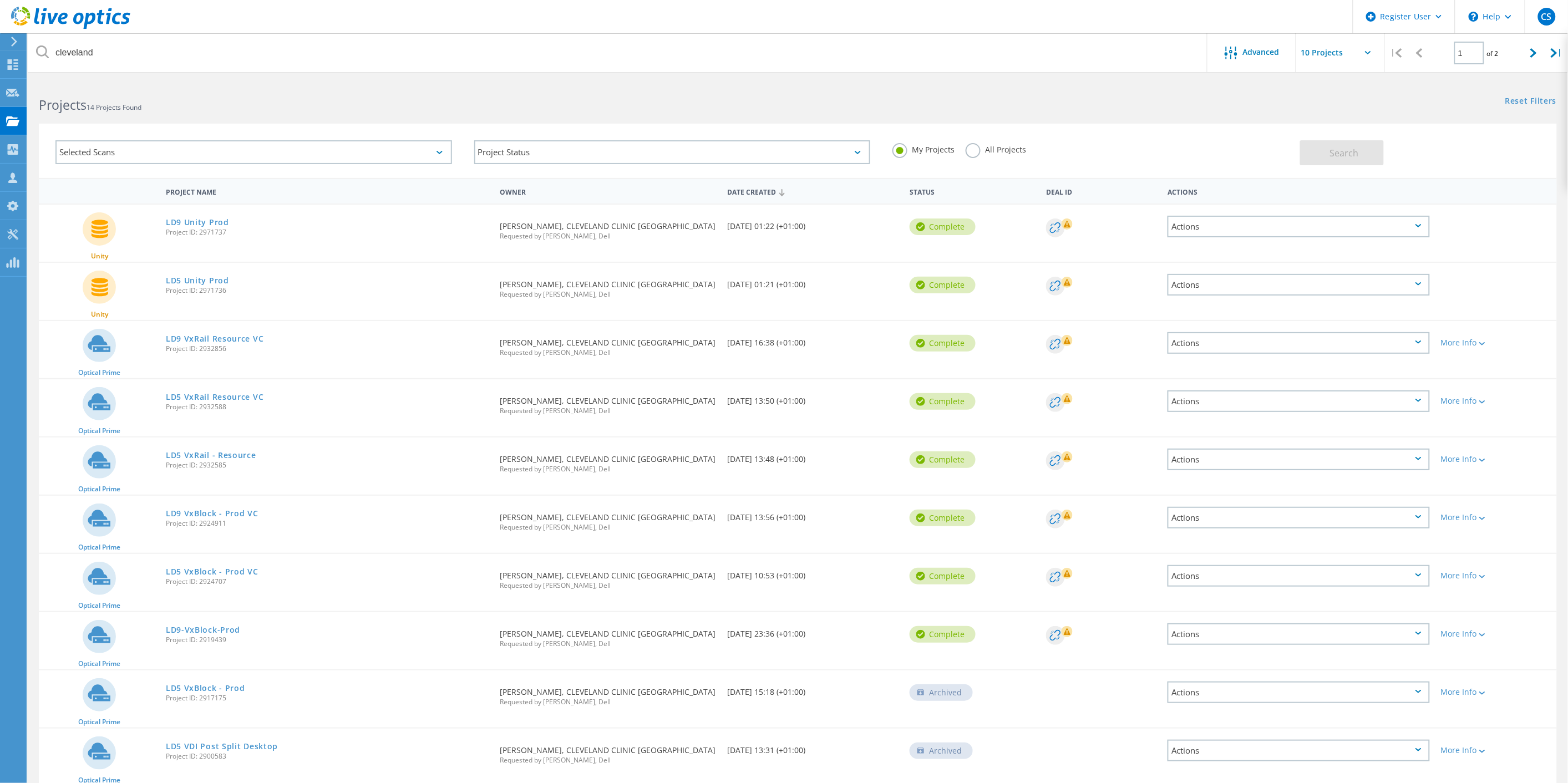
click at [1247, 228] on div "Actions" at bounding box center [1299, 226] width 262 height 21
click at [1219, 235] on div "Share" at bounding box center [1299, 235] width 260 height 17
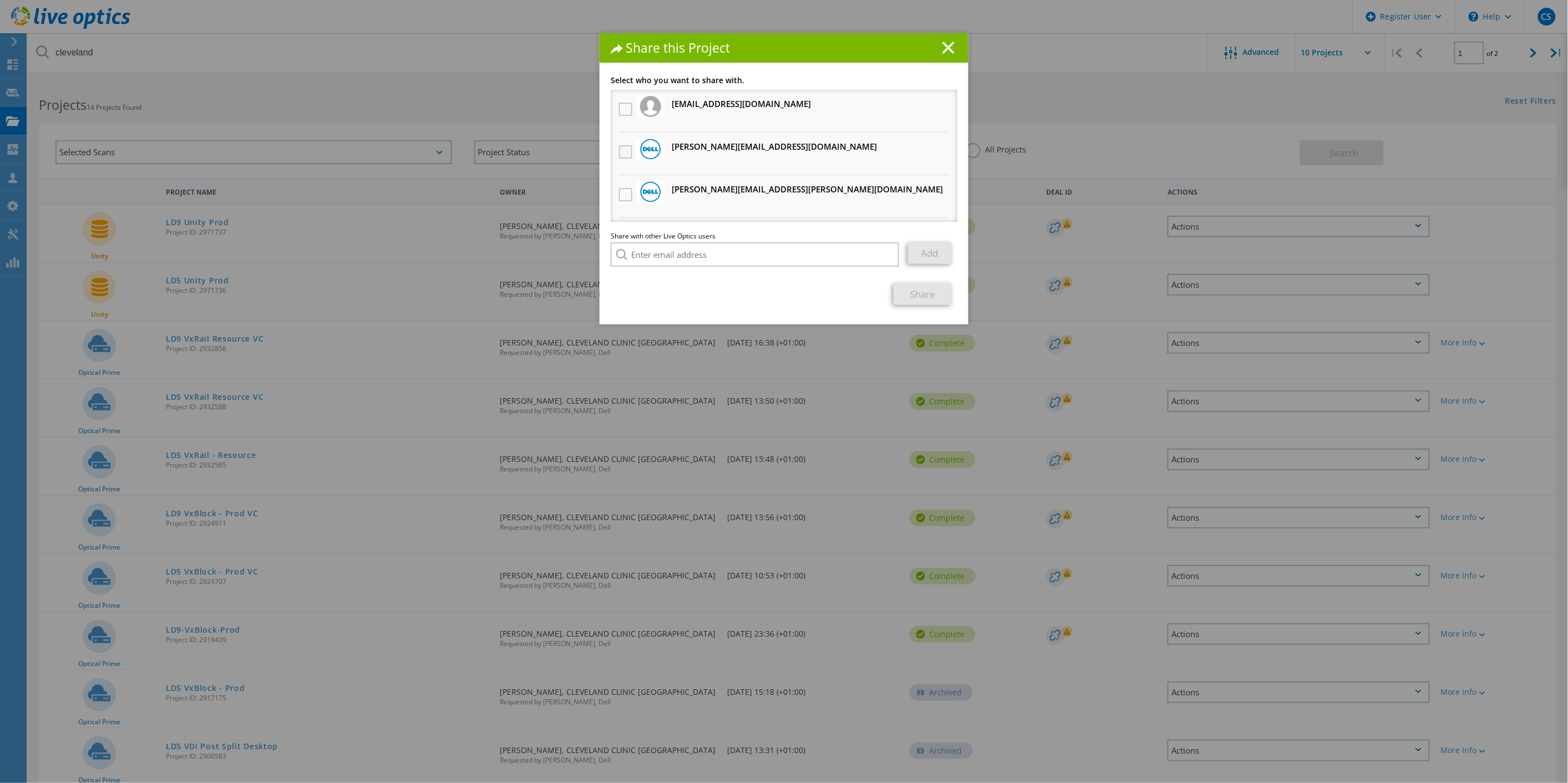
click at [619, 151] on label at bounding box center [627, 152] width 16 height 14
click at [0, 0] on input "checkbox" at bounding box center [0, 0] width 0 height 0
click at [929, 292] on link "Share" at bounding box center [923, 294] width 58 height 21
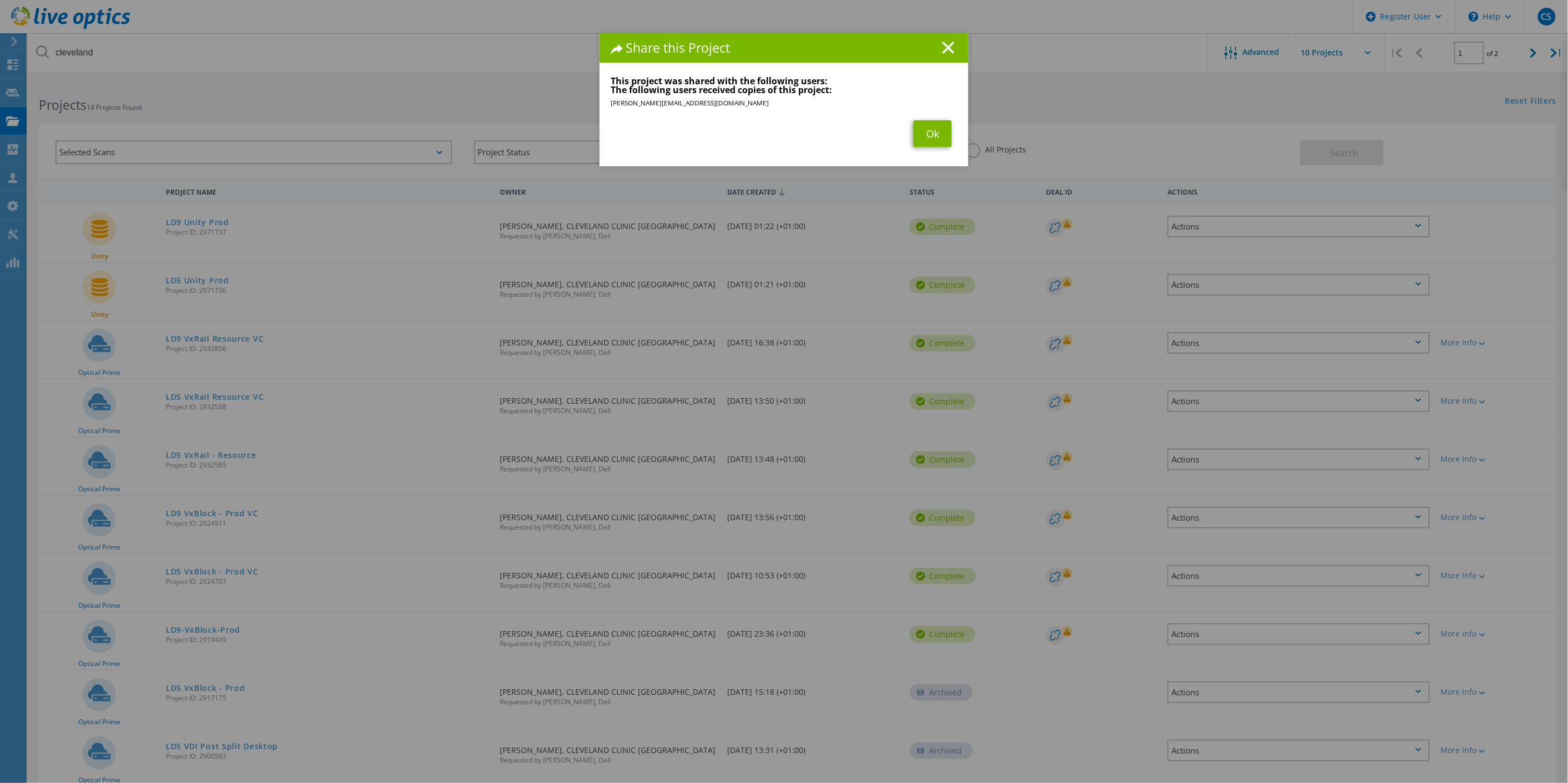
click at [926, 154] on div "Link other users to this project Changes can be overwritten by users with acces…" at bounding box center [784, 121] width 369 height 90
click at [927, 137] on link "Ok" at bounding box center [933, 133] width 38 height 27
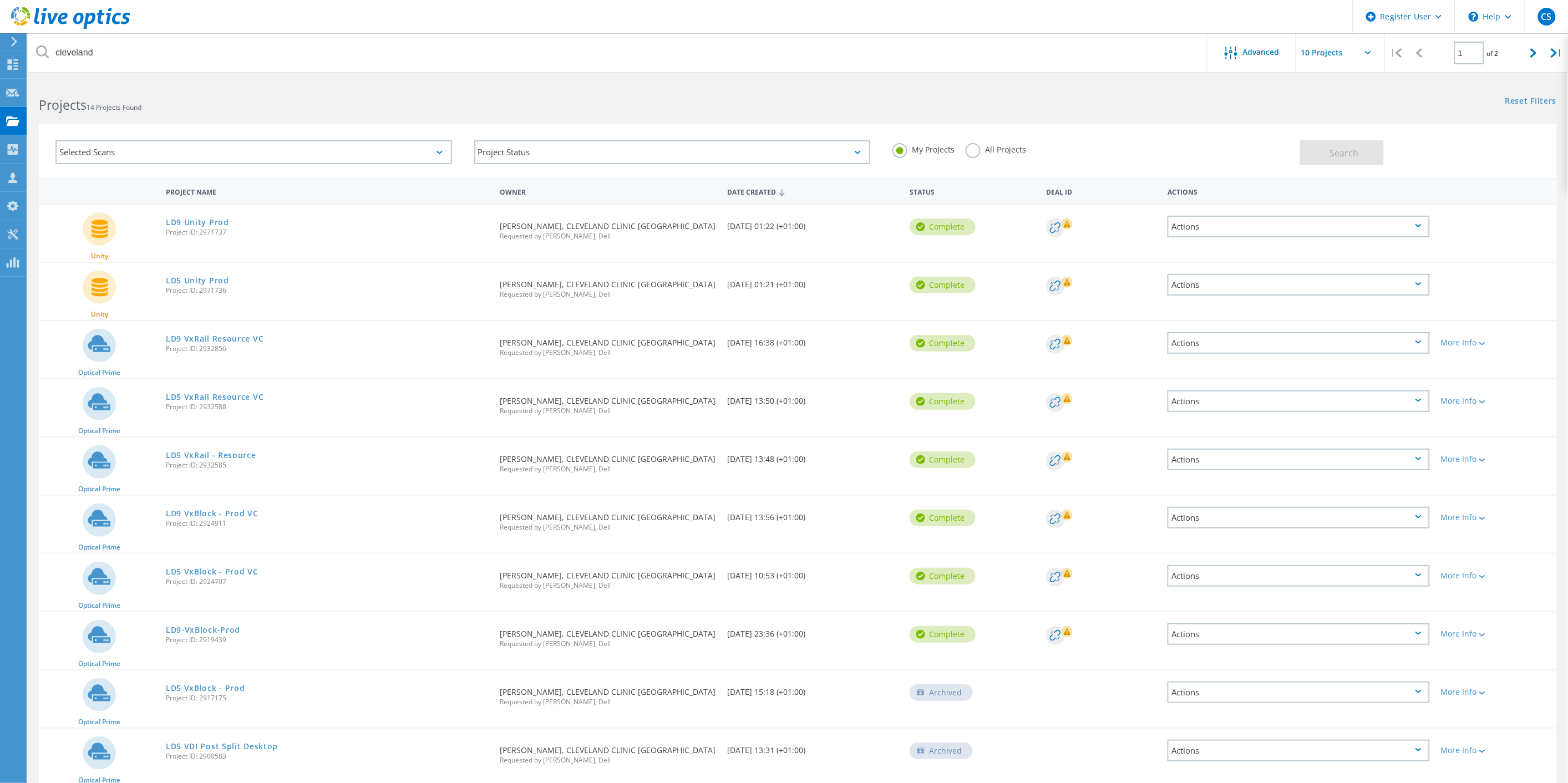
drag, startPoint x: 1361, startPoint y: 289, endPoint x: 1352, endPoint y: 287, distance: 9.2
click at [1358, 288] on div "Actions" at bounding box center [1299, 284] width 262 height 21
click at [1215, 288] on div "Share" at bounding box center [1299, 293] width 260 height 17
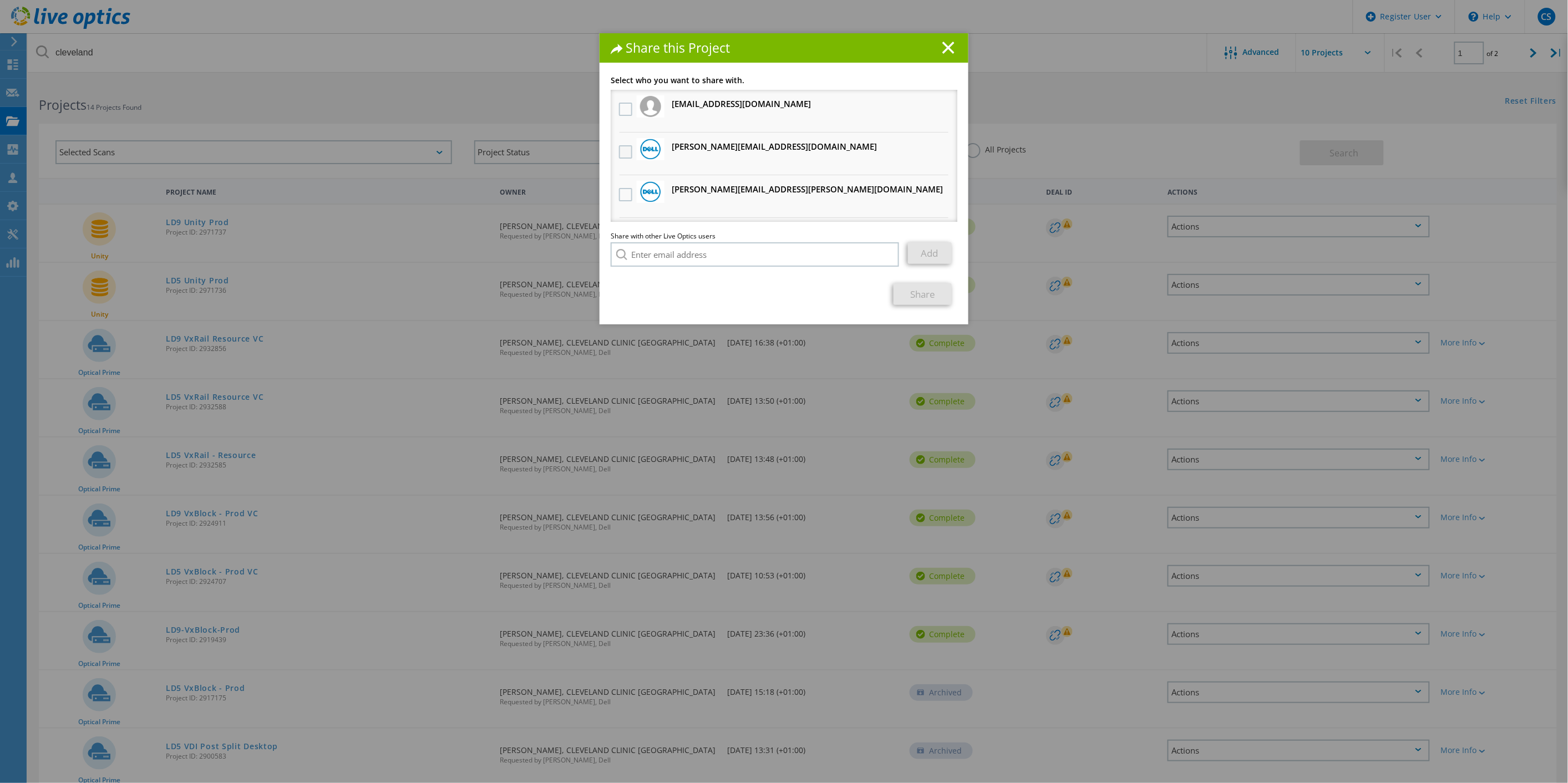
click at [620, 145] on label at bounding box center [627, 152] width 16 height 14
click at [0, 0] on input "checkbox" at bounding box center [0, 0] width 0 height 0
click at [922, 286] on link "Share" at bounding box center [923, 294] width 58 height 21
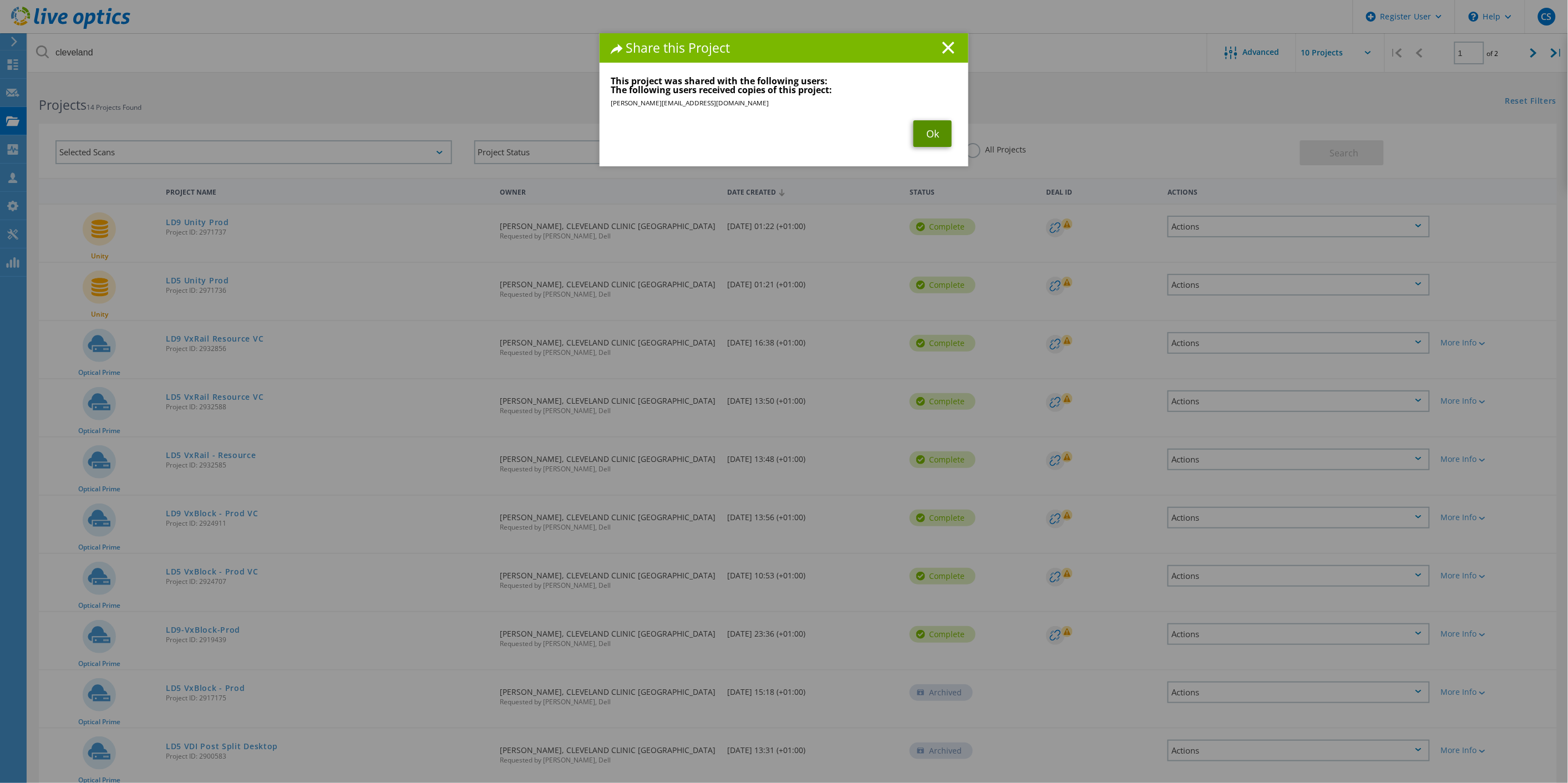
click at [922, 136] on link "Ok" at bounding box center [933, 133] width 38 height 27
